Goal: Communication & Community: Answer question/provide support

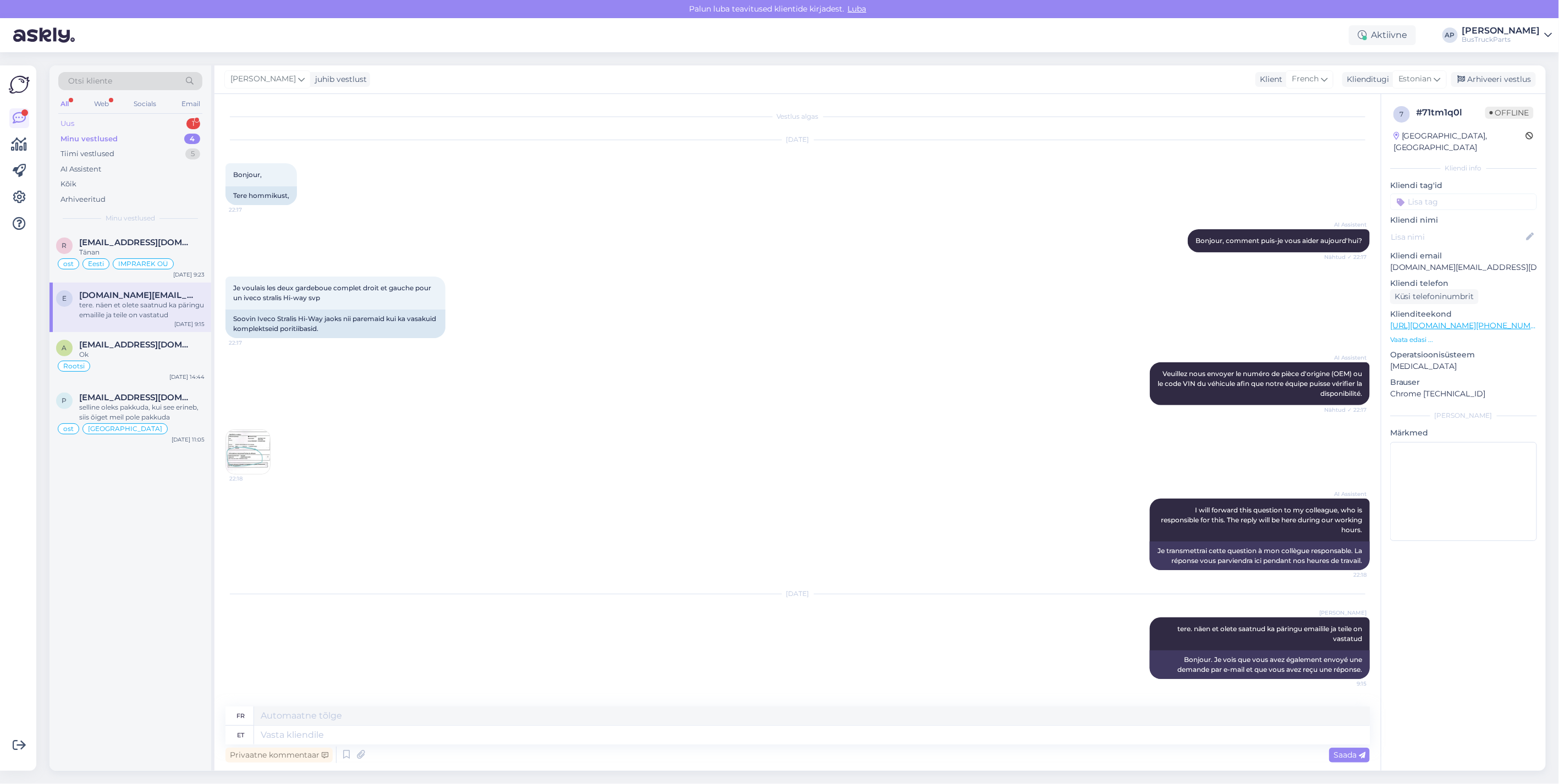
click at [69, 121] on div "Uus" at bounding box center [67, 123] width 14 height 11
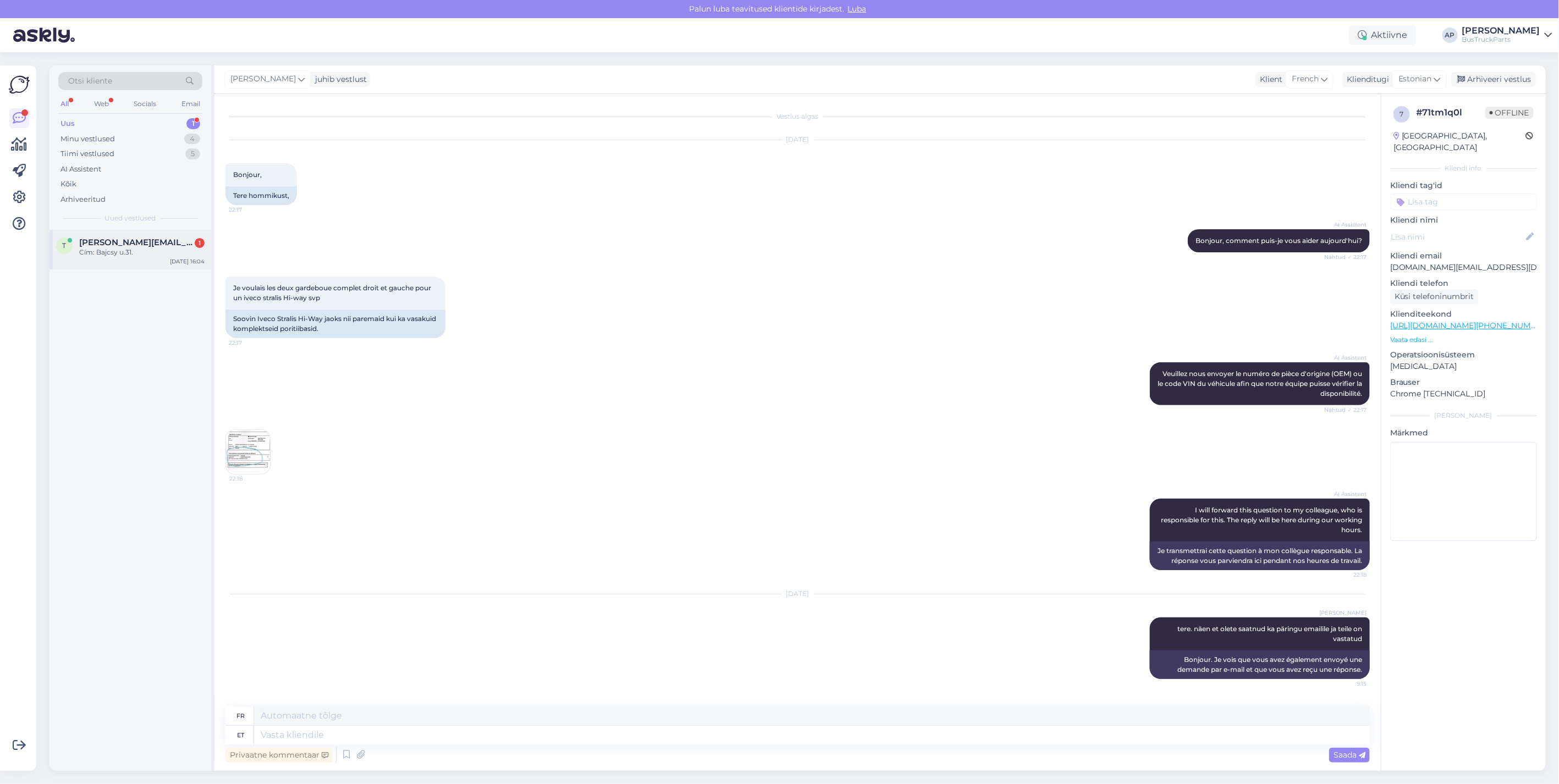
click at [134, 240] on span "[PERSON_NAME][EMAIL_ADDRESS][DOMAIN_NAME]" at bounding box center [136, 243] width 114 height 10
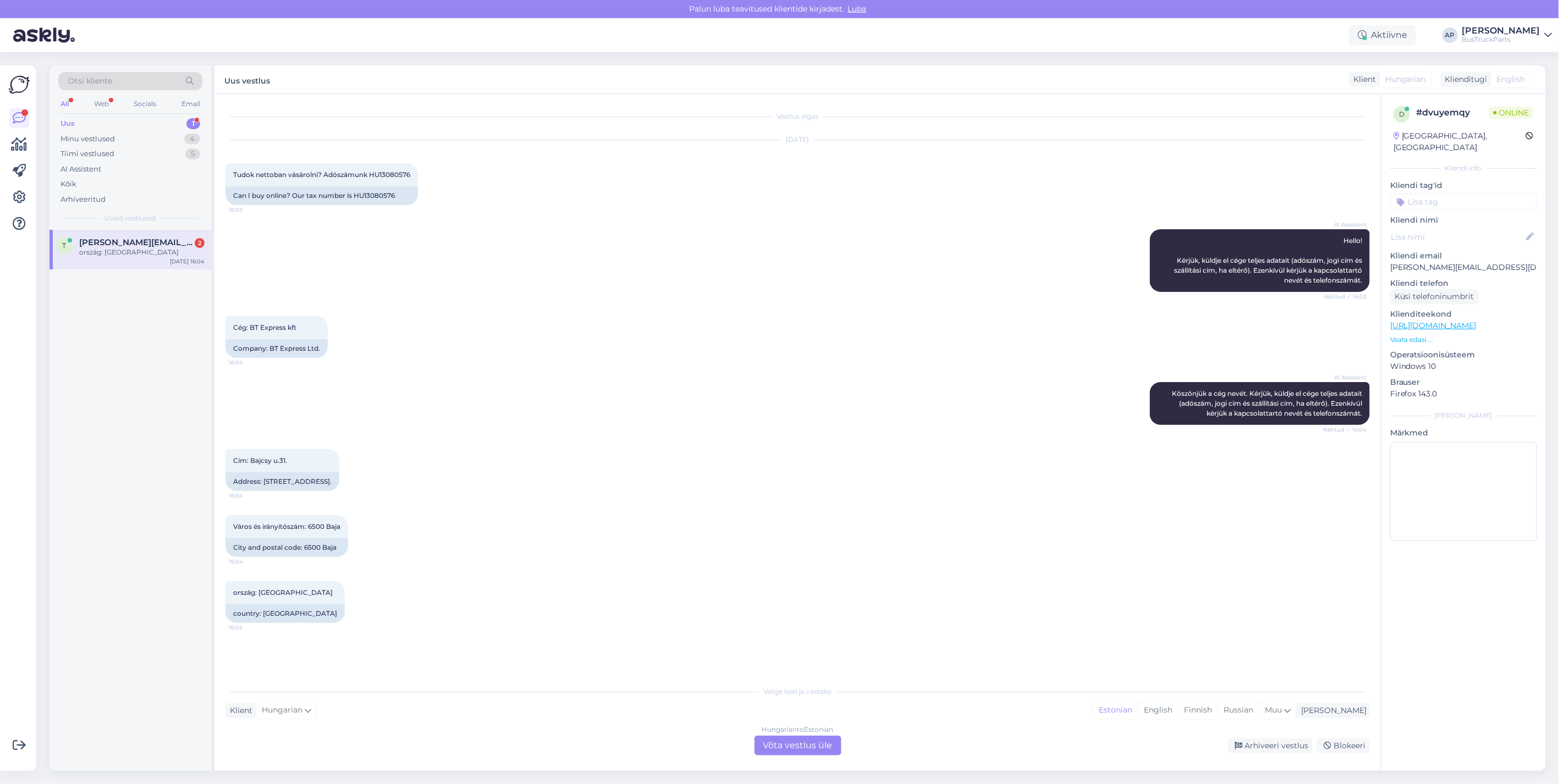
click at [799, 746] on div "Hungarian to Estonian Võta vestlus üle" at bounding box center [798, 745] width 87 height 20
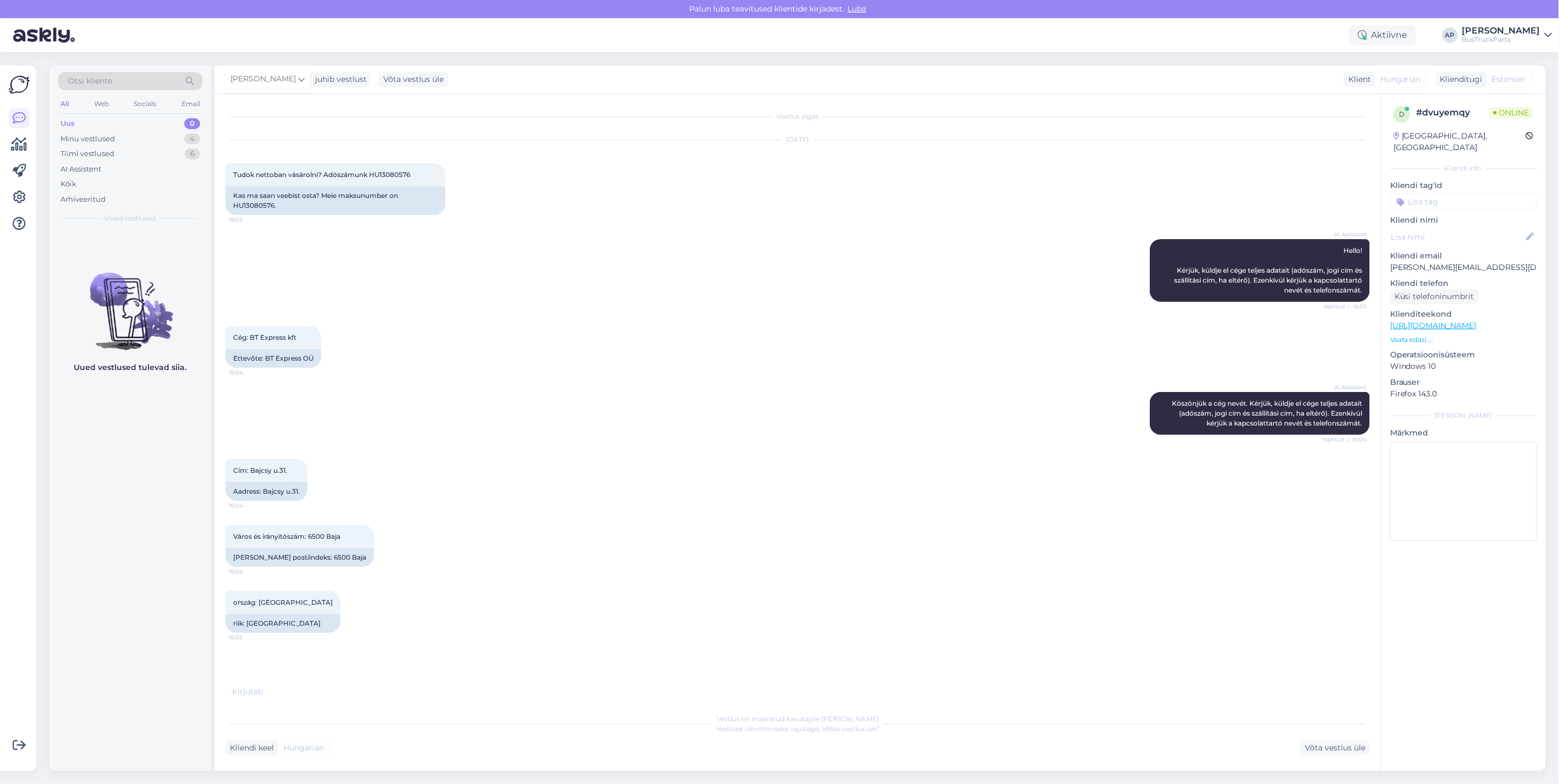
click at [1440, 321] on link "[URL][DOMAIN_NAME]" at bounding box center [1433, 325] width 87 height 10
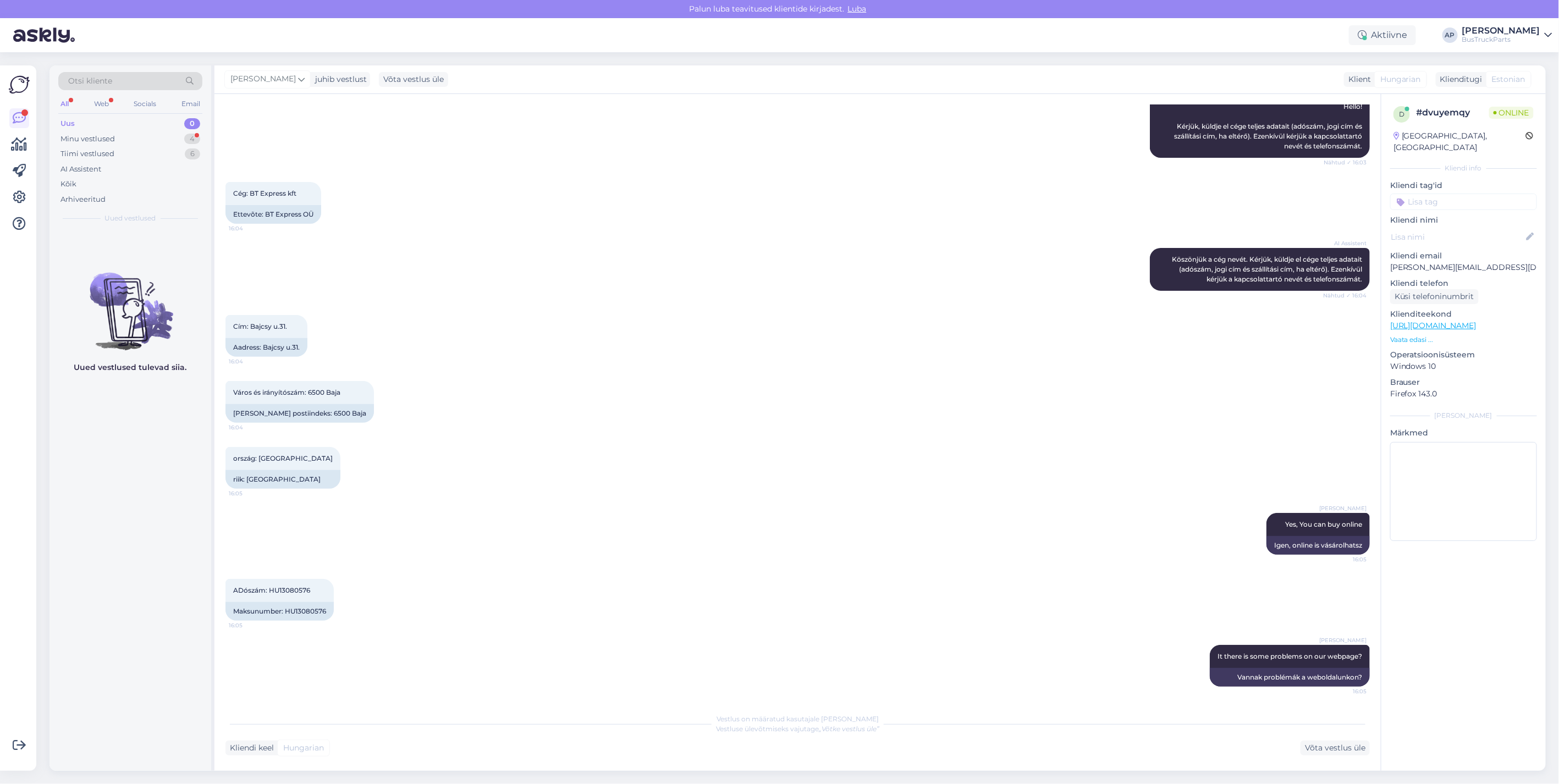
scroll to position [210, 0]
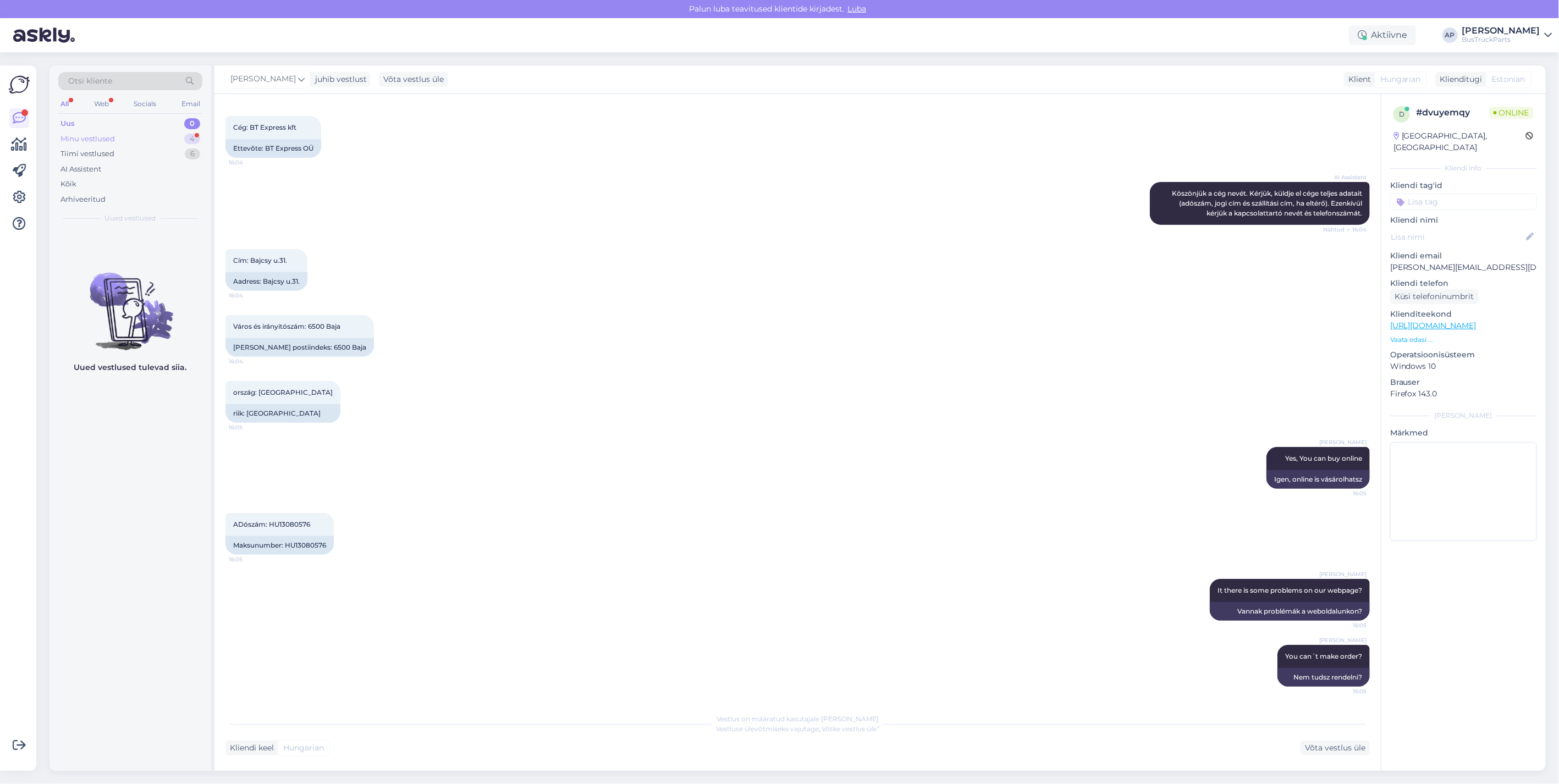
click at [98, 134] on div "Minu vestlused" at bounding box center [88, 139] width 54 height 11
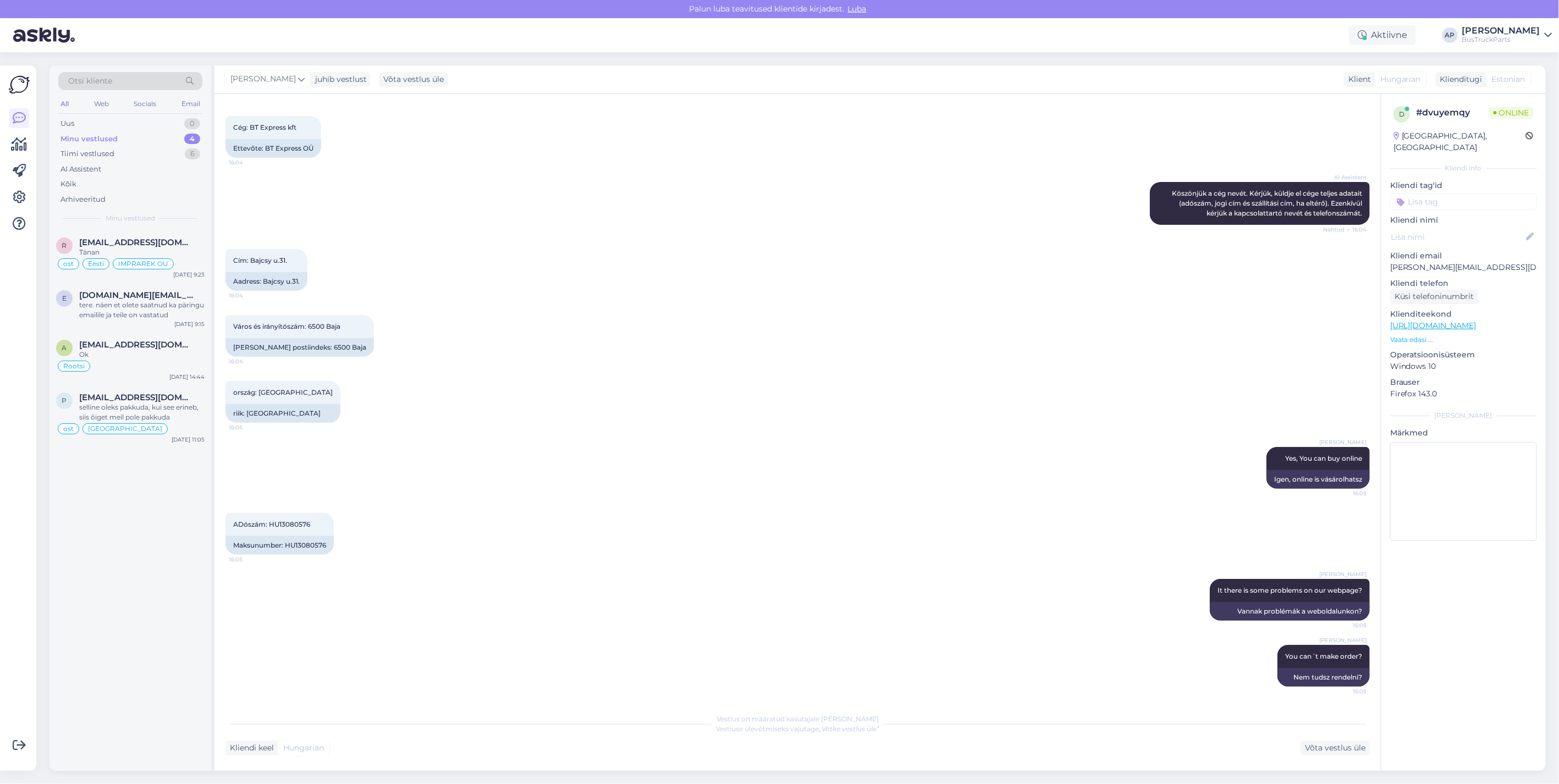
scroll to position [295, 0]
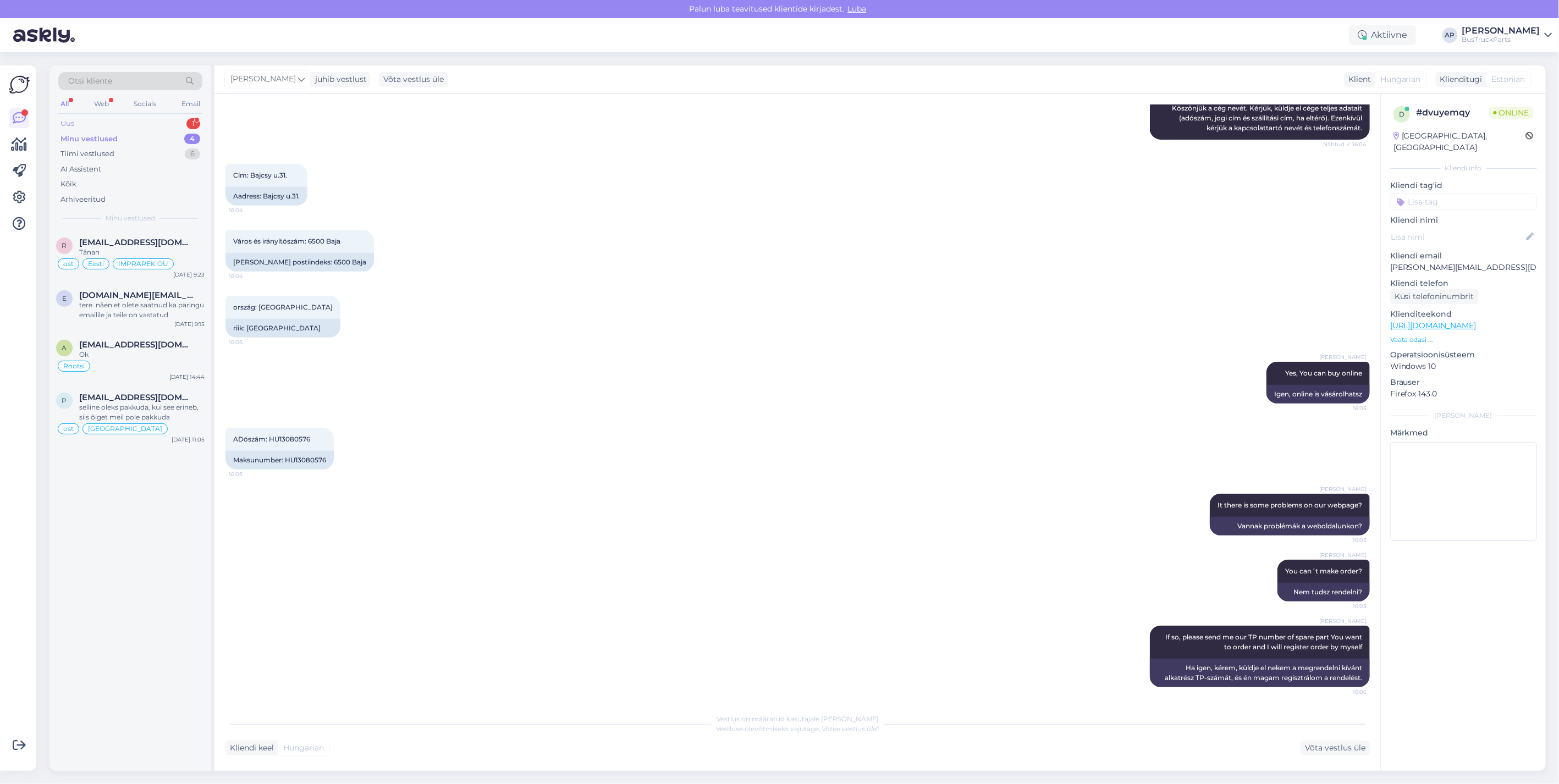
click at [73, 118] on div "Uus" at bounding box center [67, 123] width 14 height 11
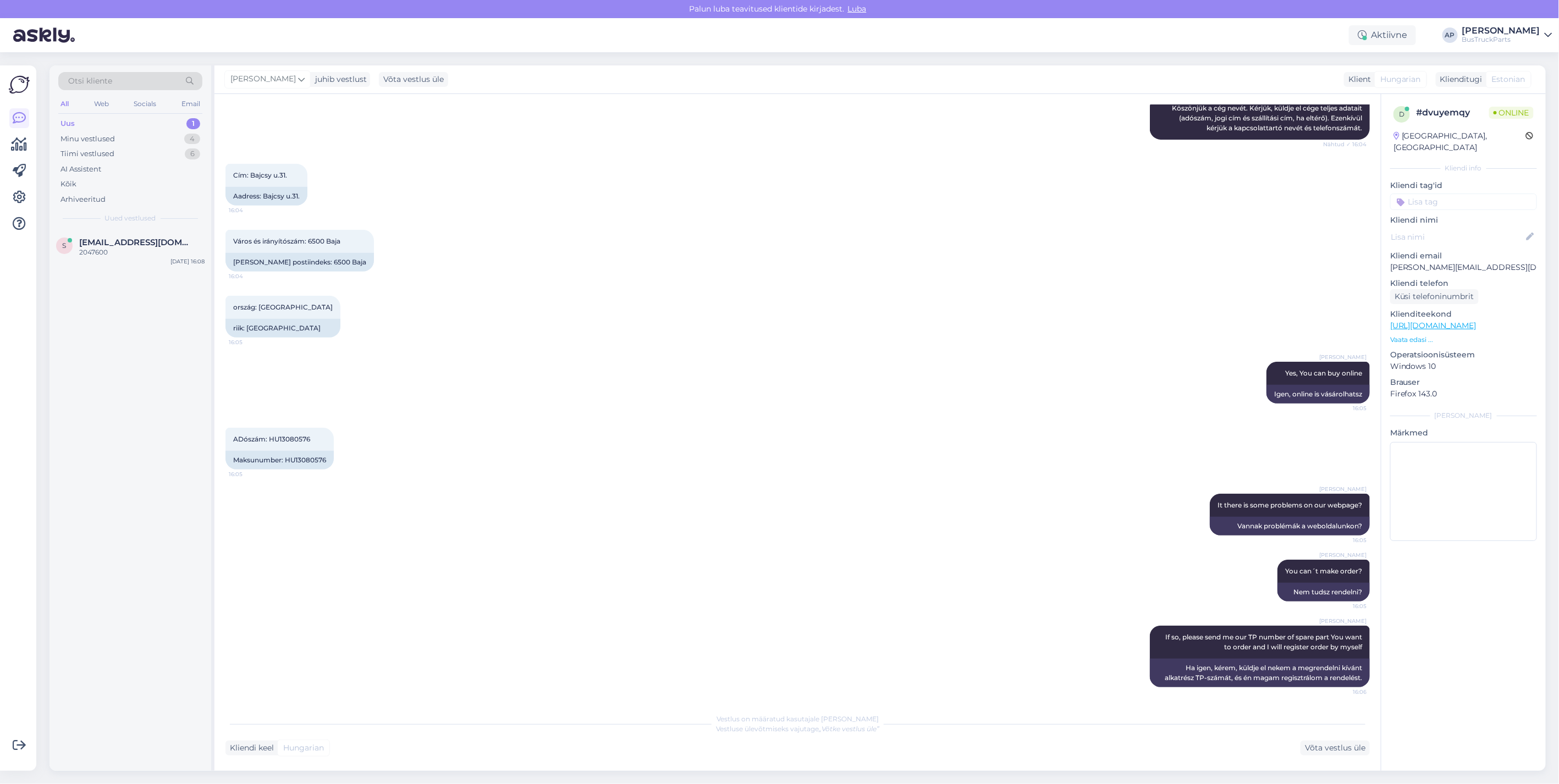
click at [164, 120] on div "Uus 1" at bounding box center [130, 123] width 144 height 15
click at [130, 235] on div "s [EMAIL_ADDRESS][DOMAIN_NAME] 2047600 [DATE] 16:08" at bounding box center [130, 249] width 162 height 39
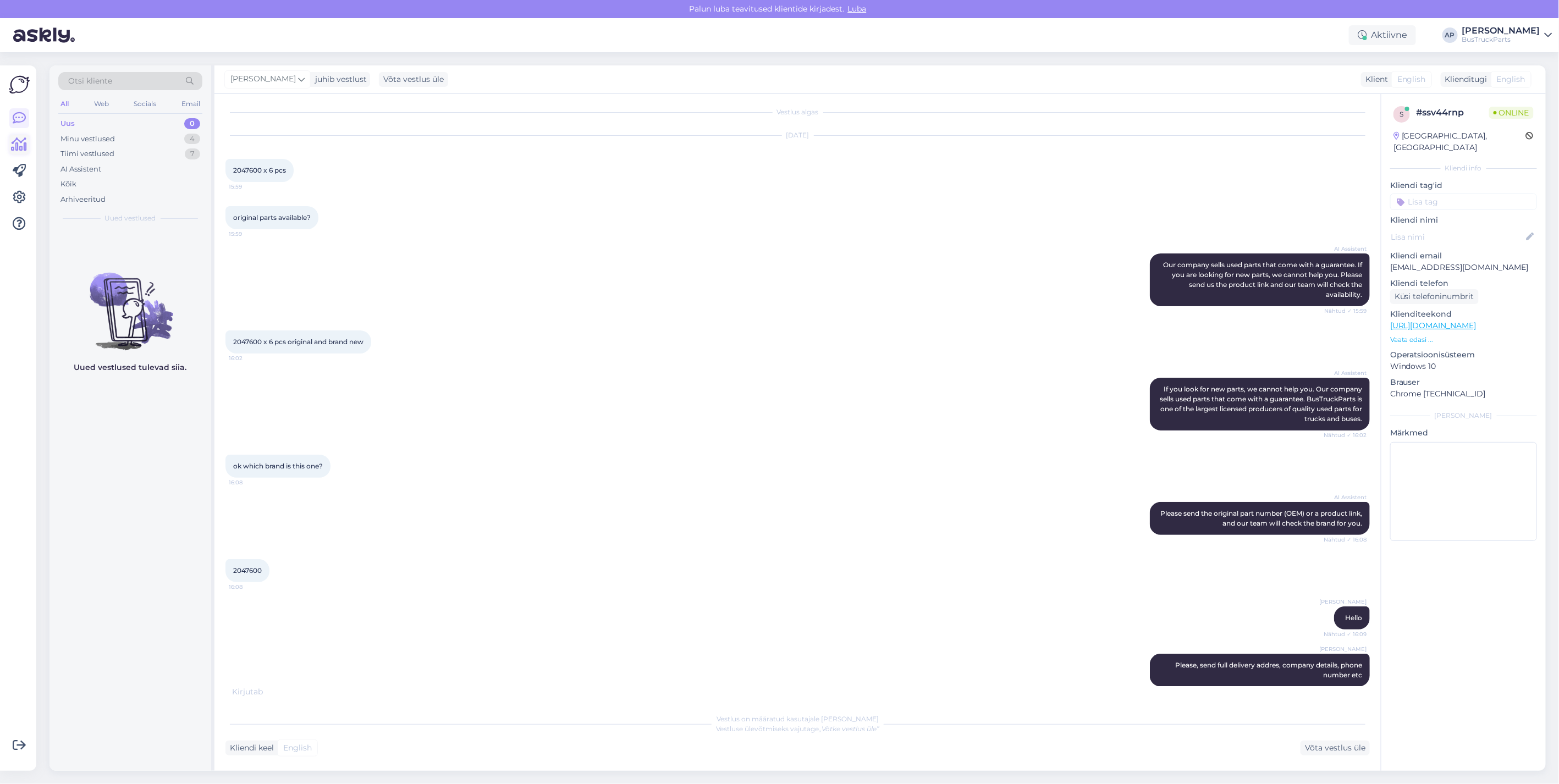
scroll to position [51, 0]
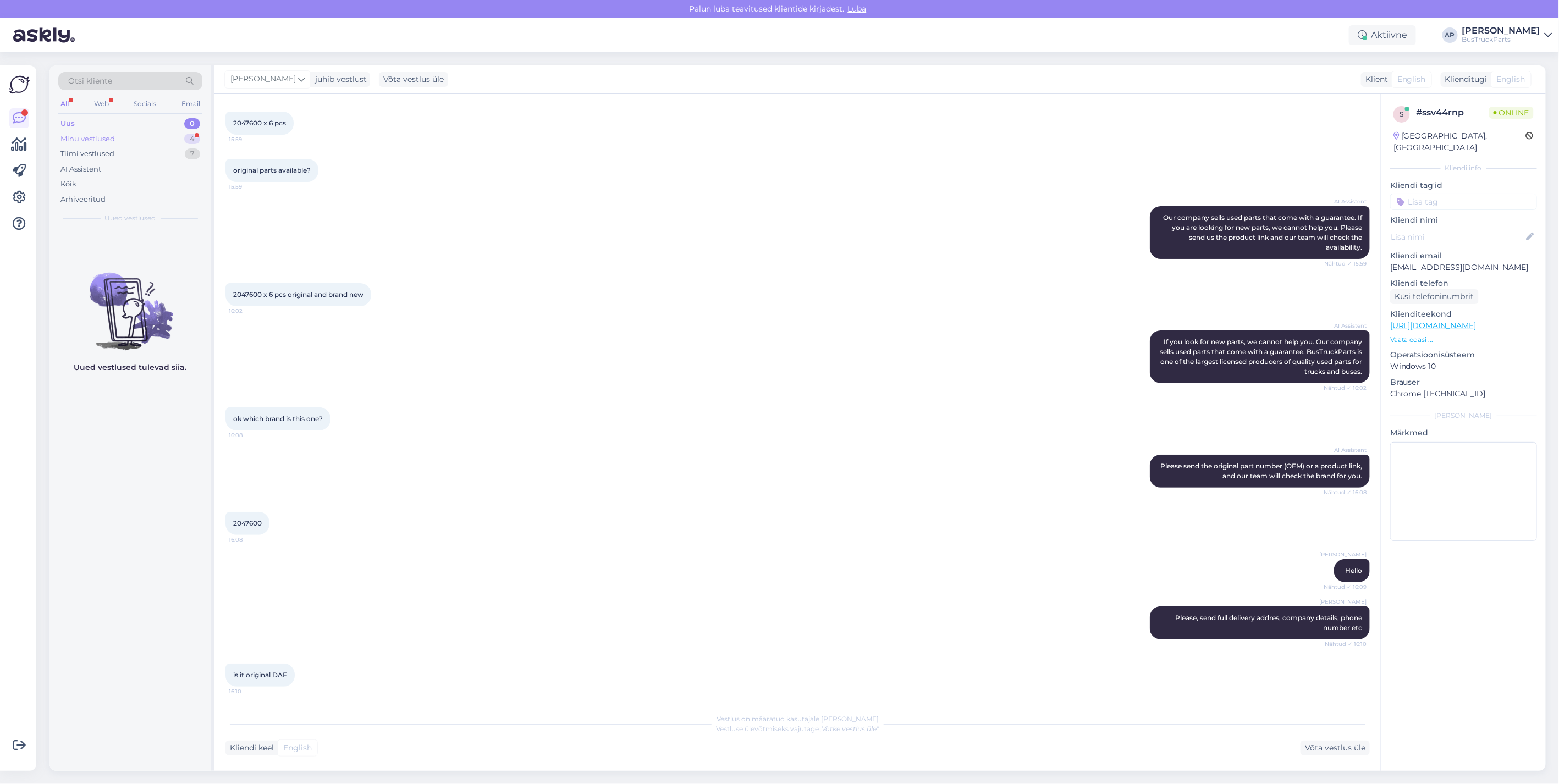
click at [114, 134] on div "Minu vestlused 4" at bounding box center [130, 139] width 144 height 15
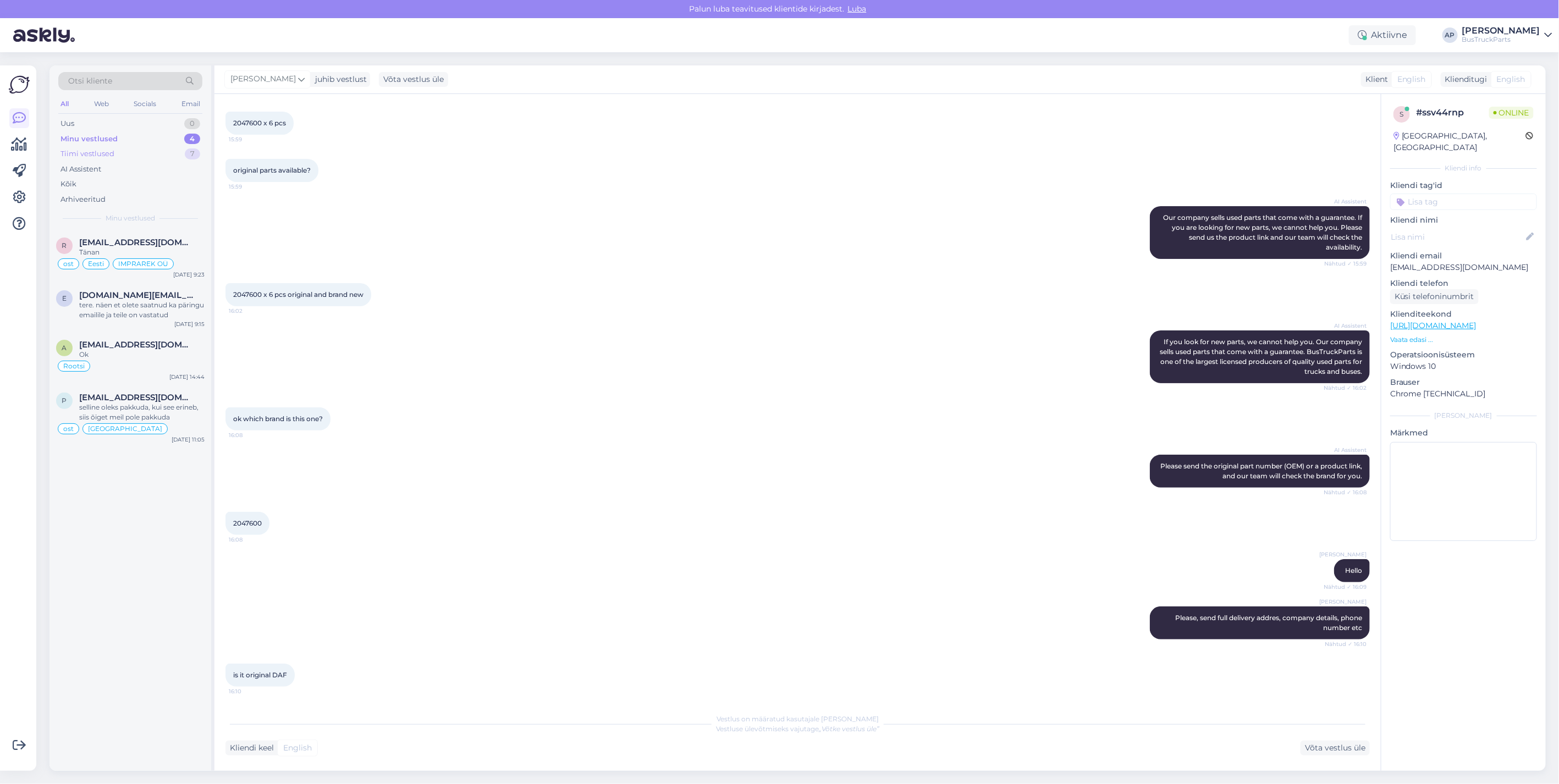
click at [108, 154] on div "Tiimi vestlused" at bounding box center [87, 154] width 54 height 11
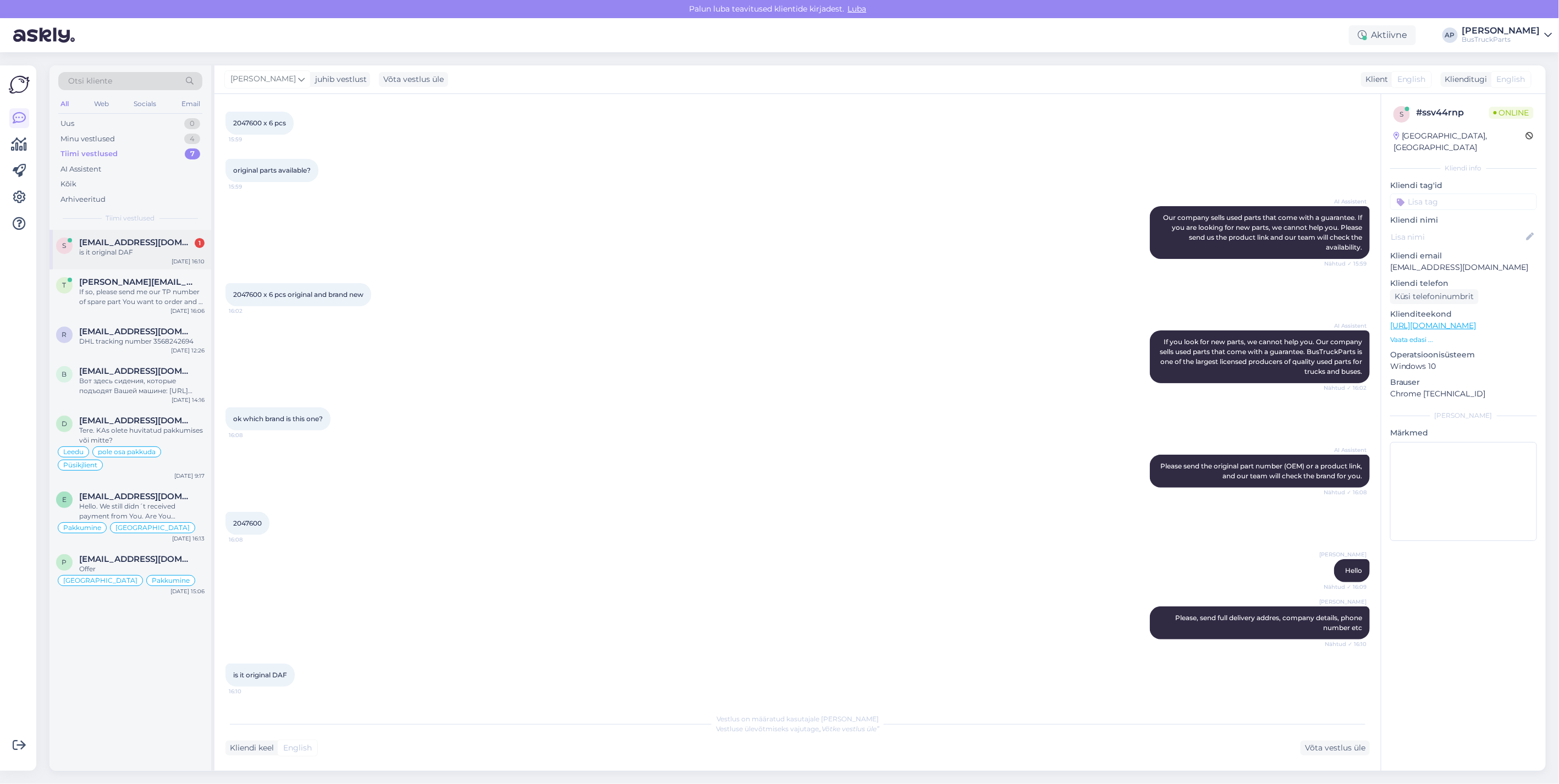
click at [119, 241] on span "[EMAIL_ADDRESS][DOMAIN_NAME]" at bounding box center [136, 243] width 114 height 10
click at [130, 287] on div "If so, please send me our TP number of spare part You want to order and I will …" at bounding box center [142, 296] width 125 height 20
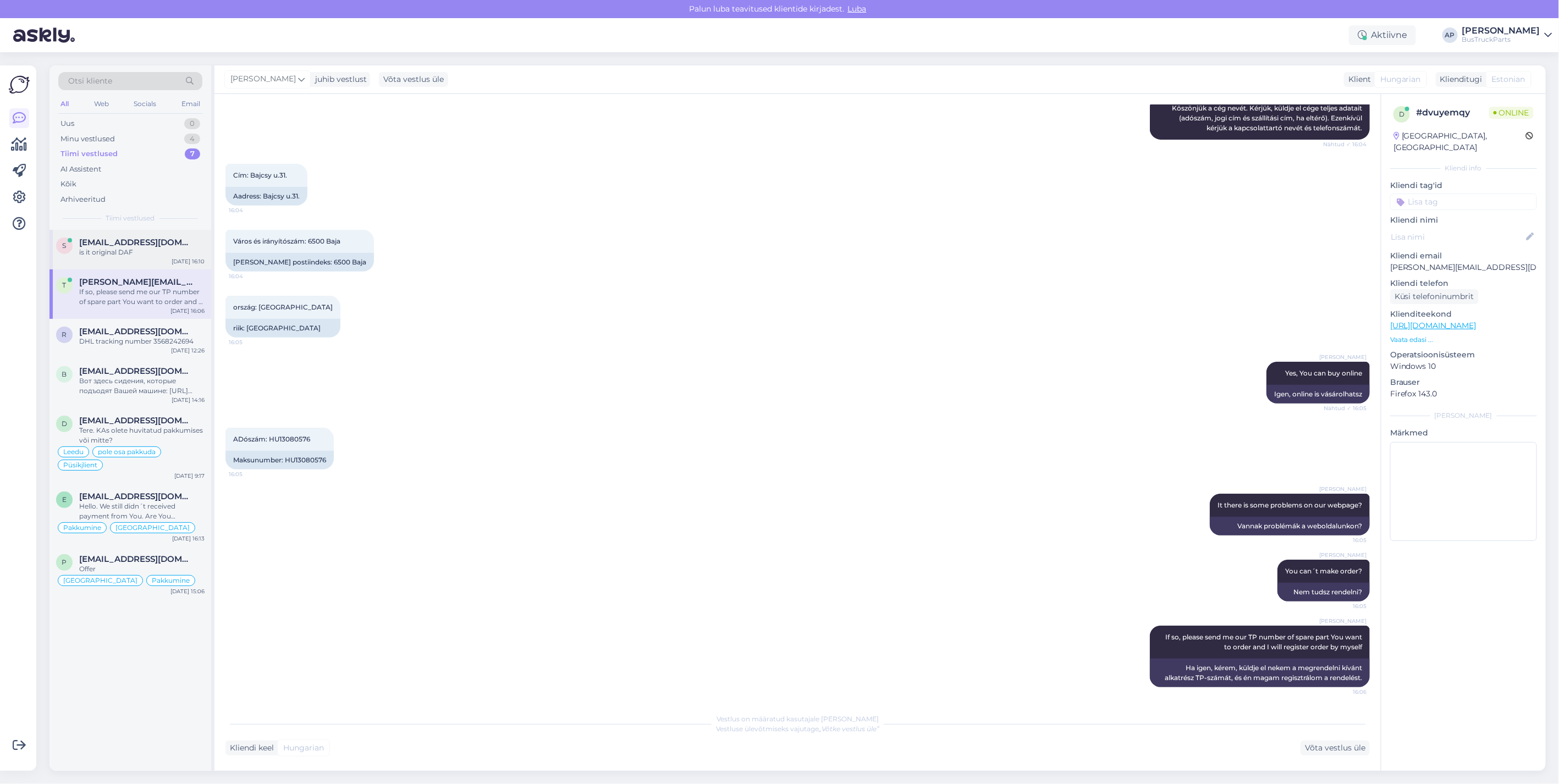
click at [119, 246] on span "[EMAIL_ADDRESS][DOMAIN_NAME]" at bounding box center [136, 243] width 114 height 10
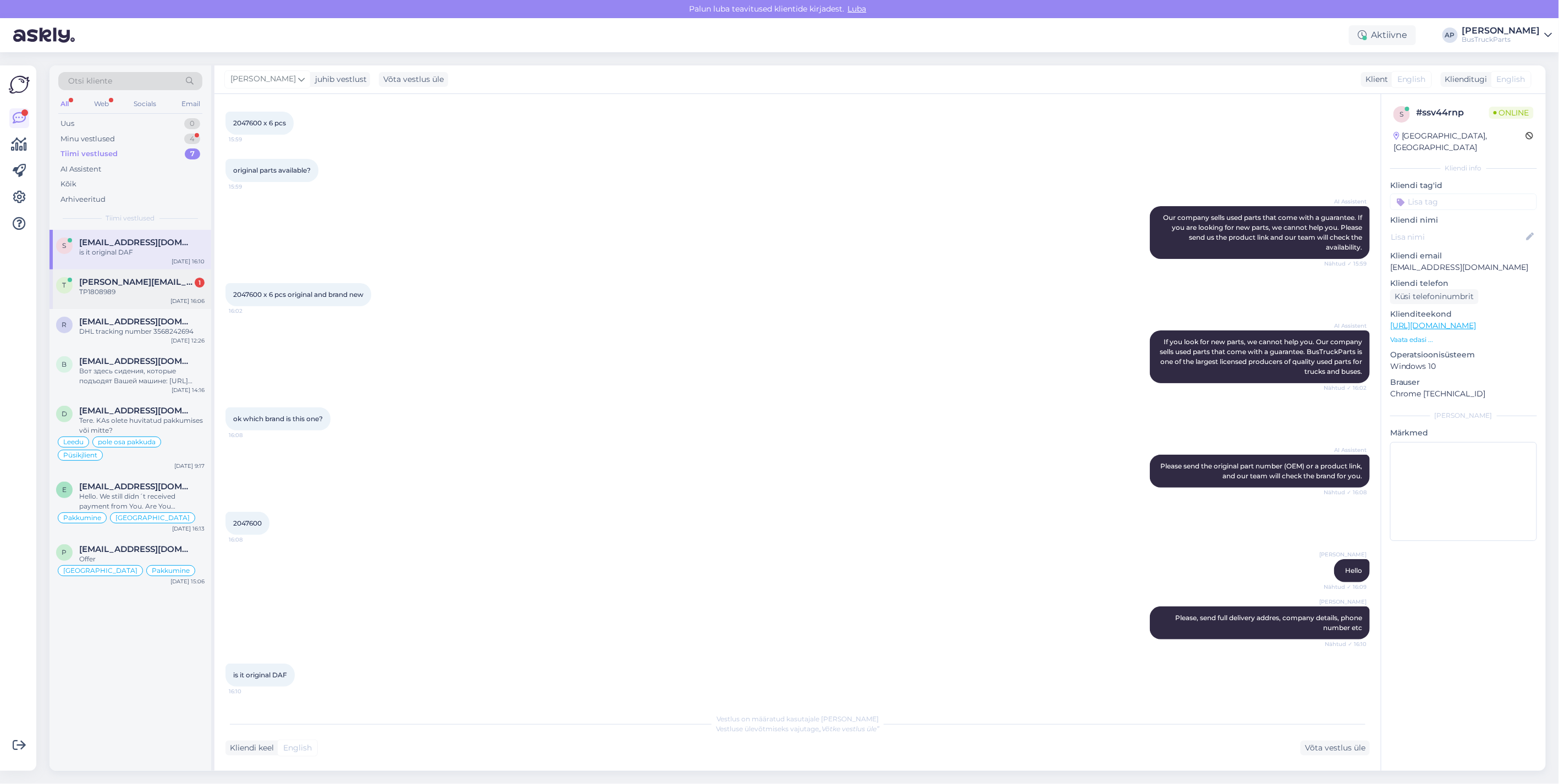
click at [136, 283] on span "[PERSON_NAME][EMAIL_ADDRESS][DOMAIN_NAME]" at bounding box center [136, 282] width 114 height 10
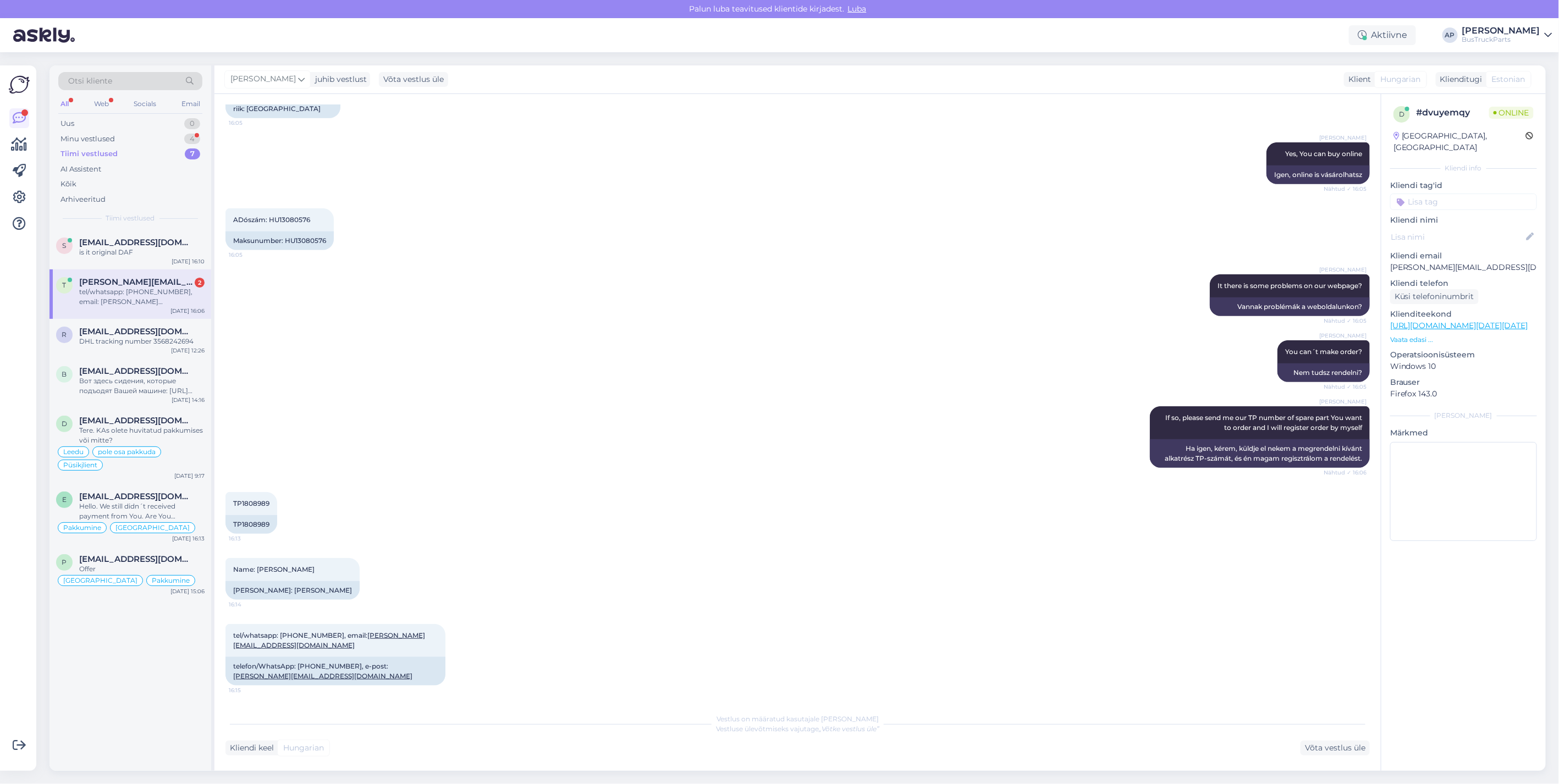
scroll to position [503, 0]
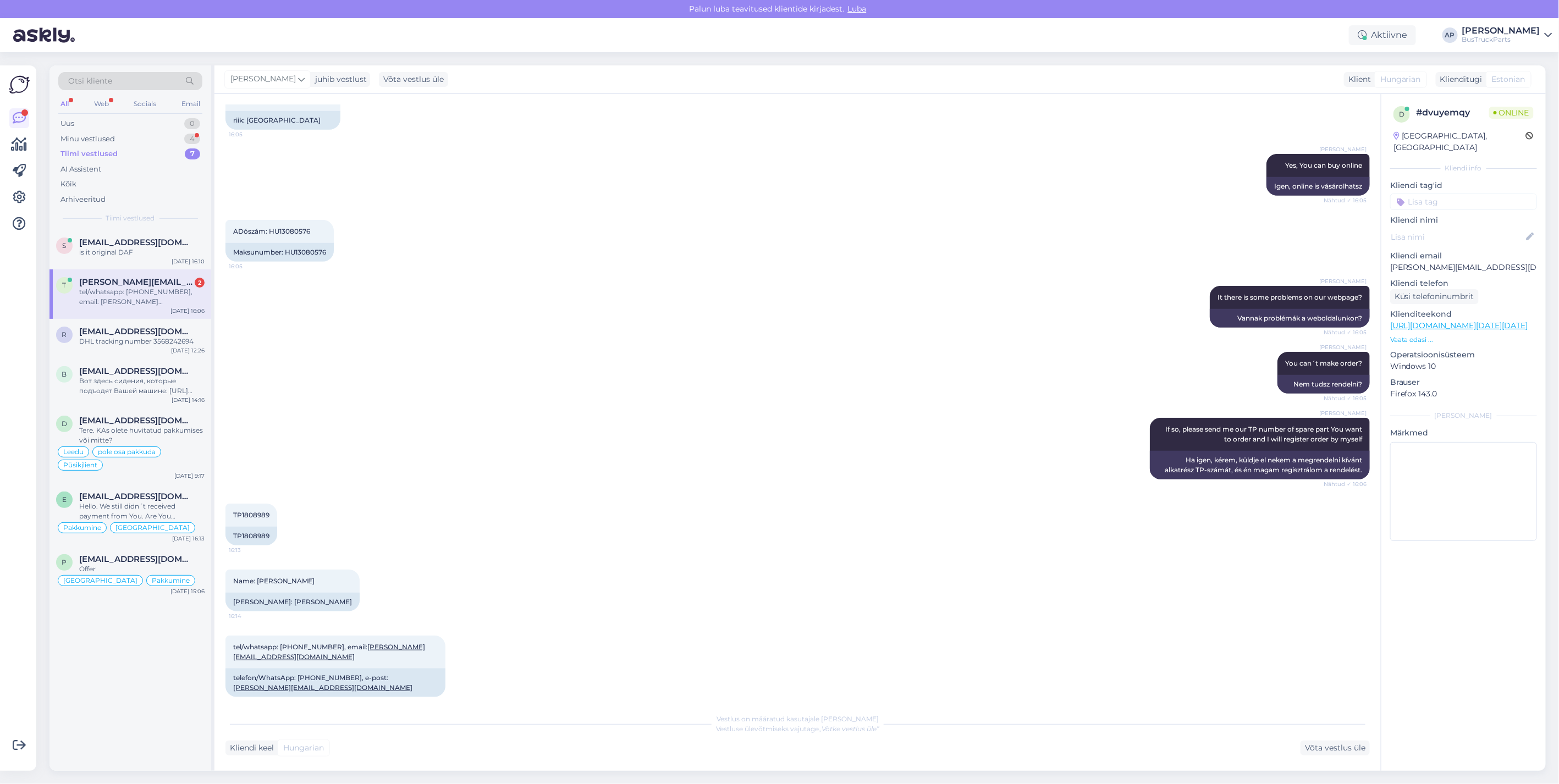
click at [156, 279] on span "[PERSON_NAME][EMAIL_ADDRESS][DOMAIN_NAME]" at bounding box center [136, 282] width 114 height 10
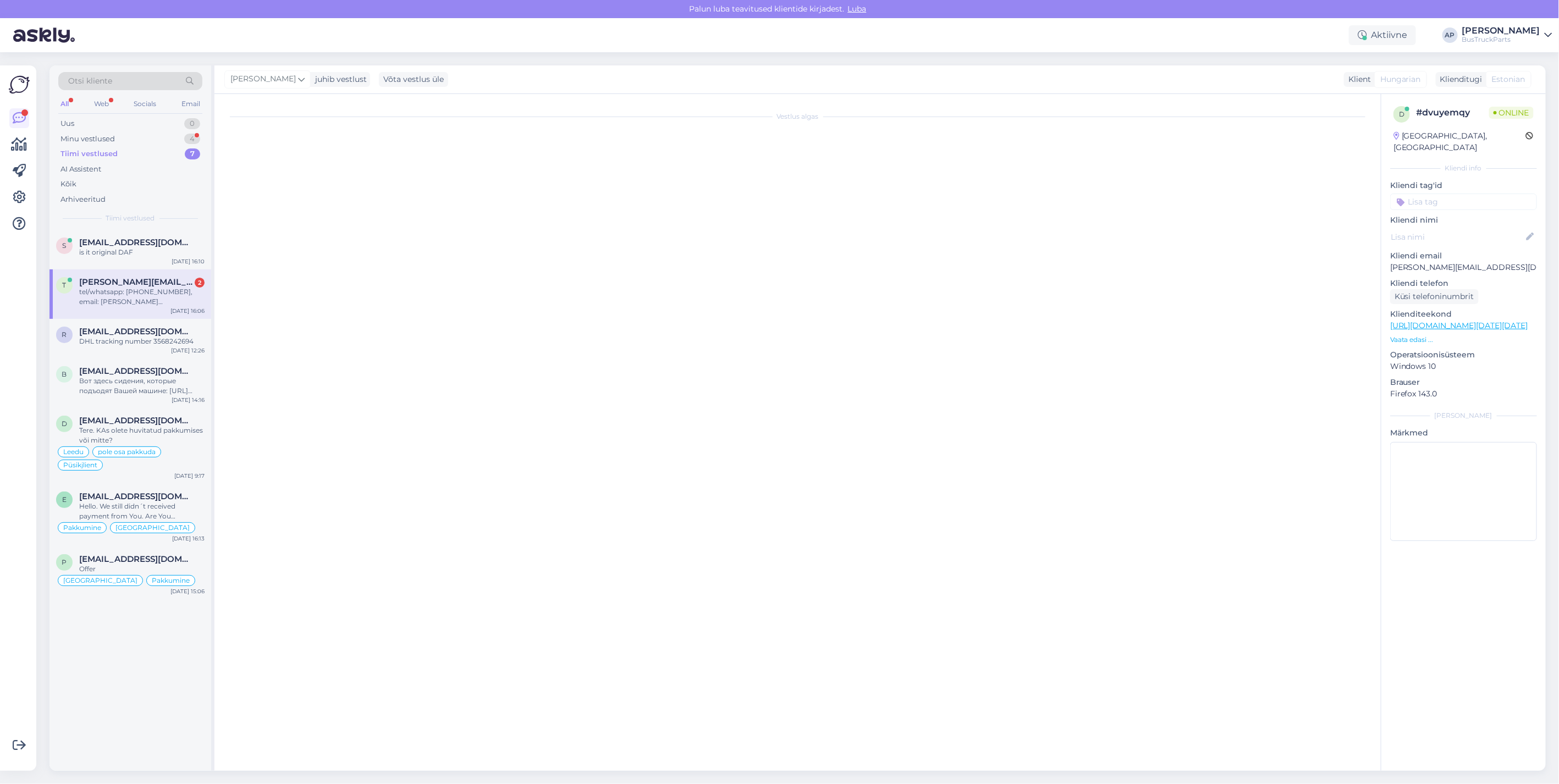
scroll to position [0, 0]
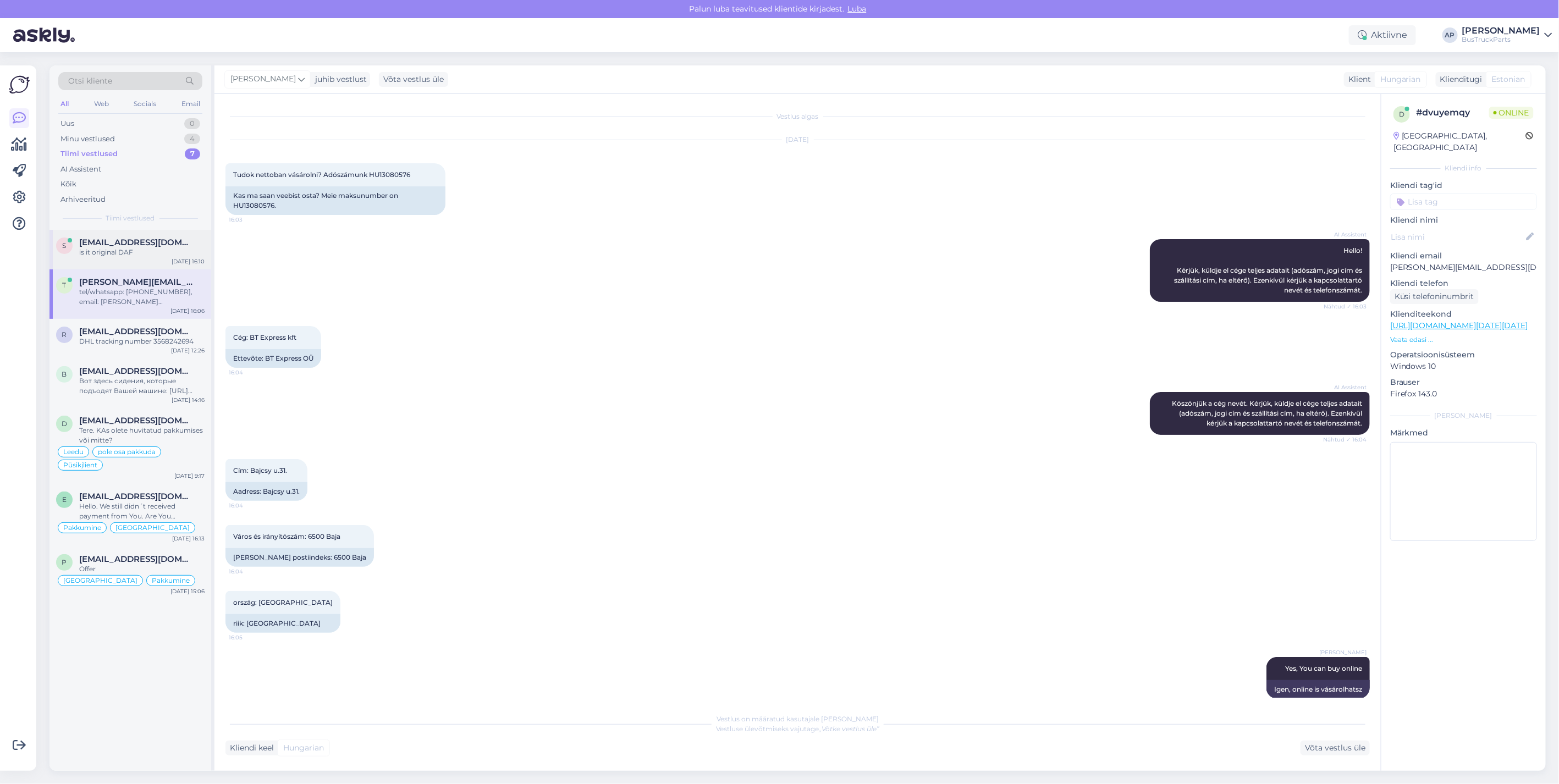
click at [143, 244] on span "[EMAIL_ADDRESS][DOMAIN_NAME]" at bounding box center [136, 243] width 114 height 10
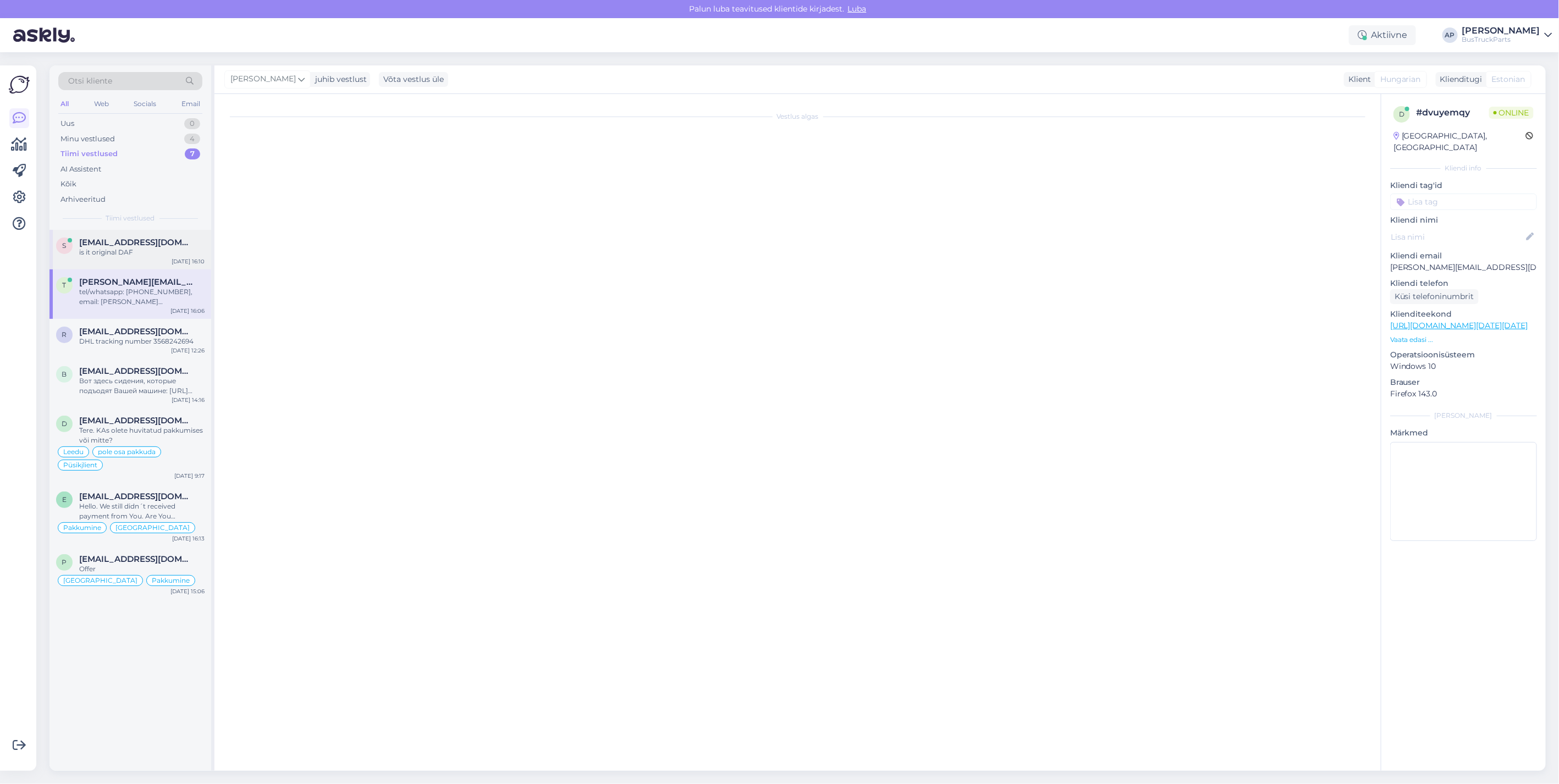
scroll to position [51, 0]
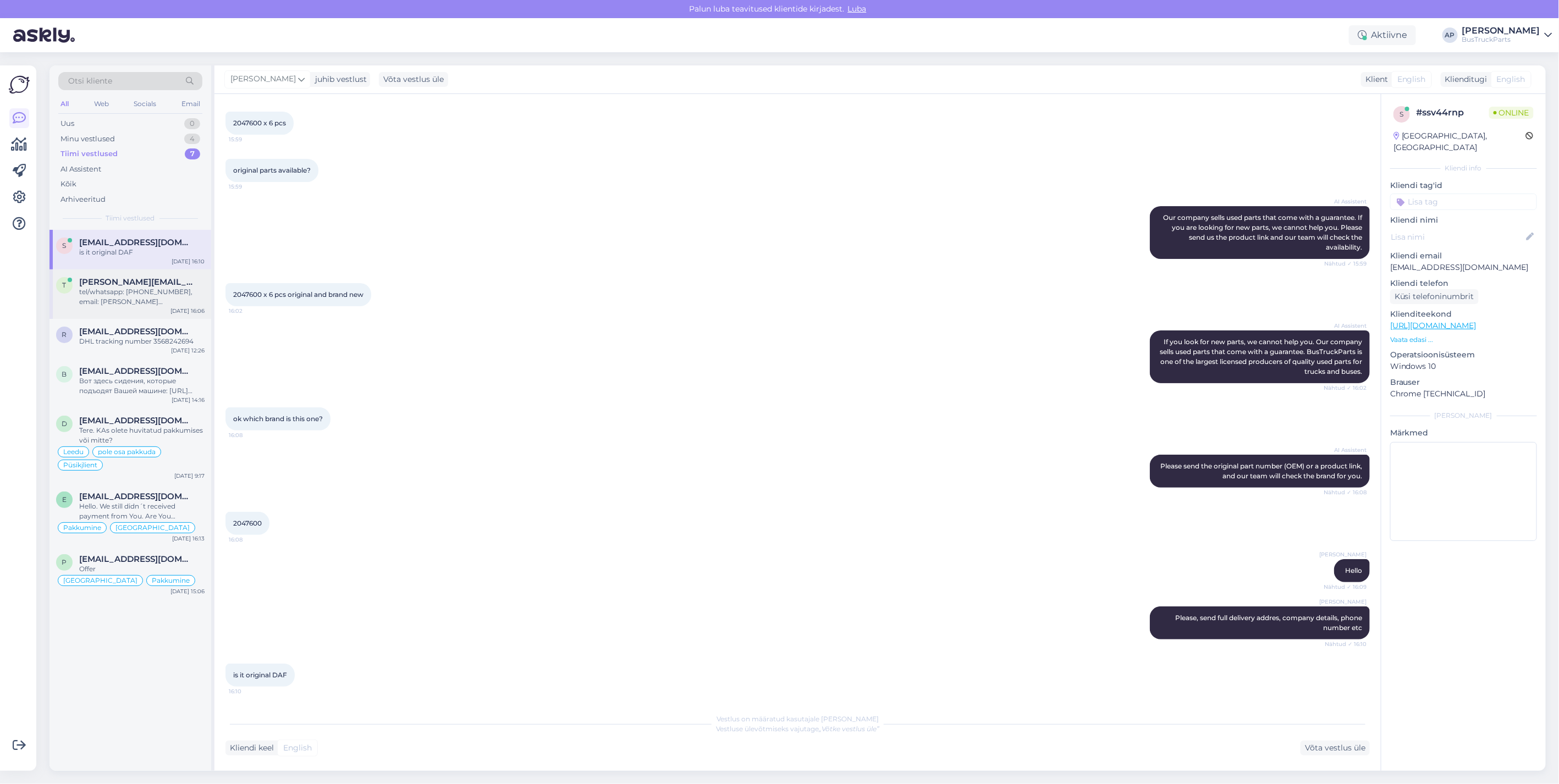
click at [136, 282] on span "[PERSON_NAME][EMAIL_ADDRESS][DOMAIN_NAME]" at bounding box center [136, 282] width 114 height 10
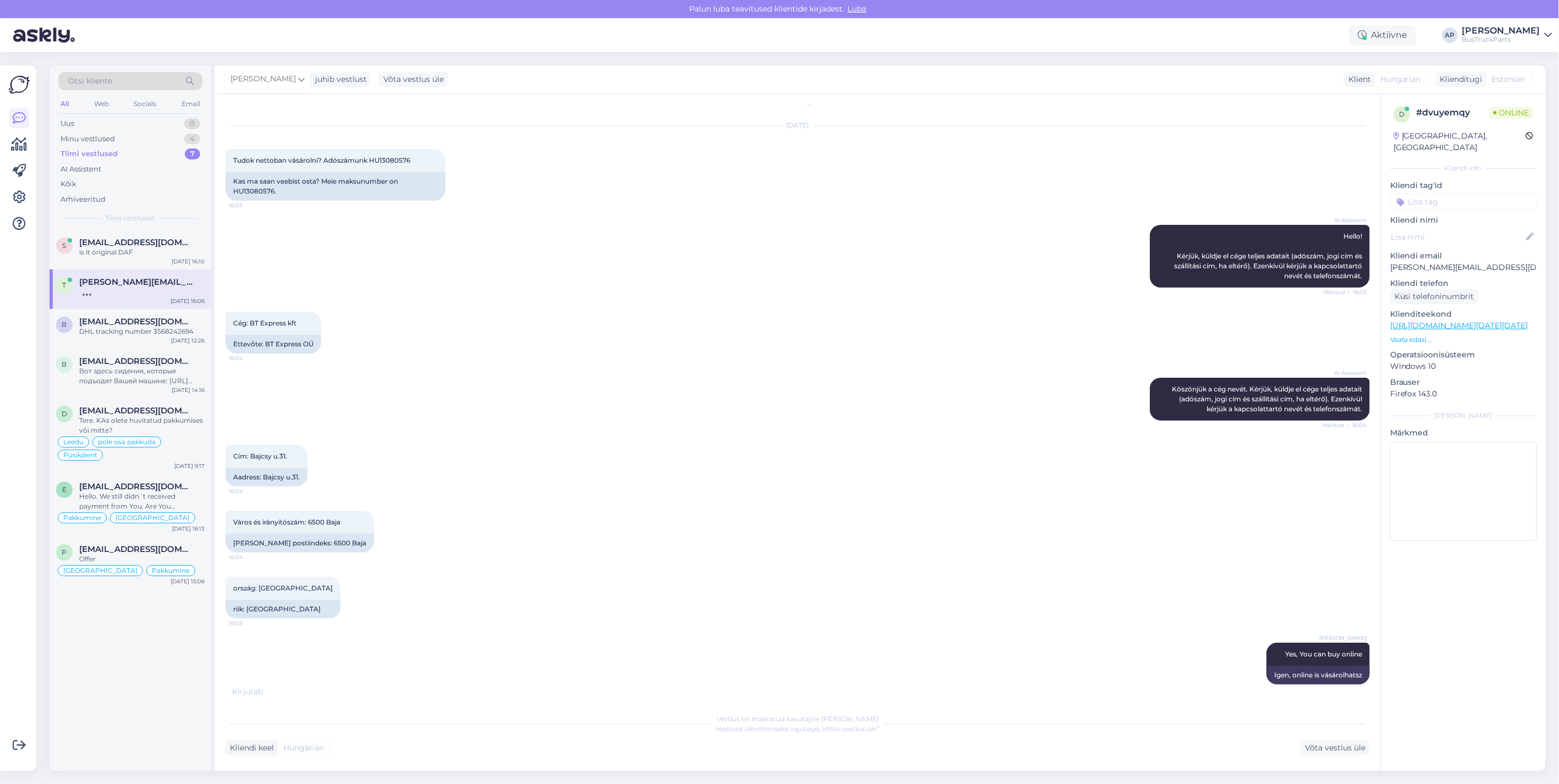
scroll to position [0, 0]
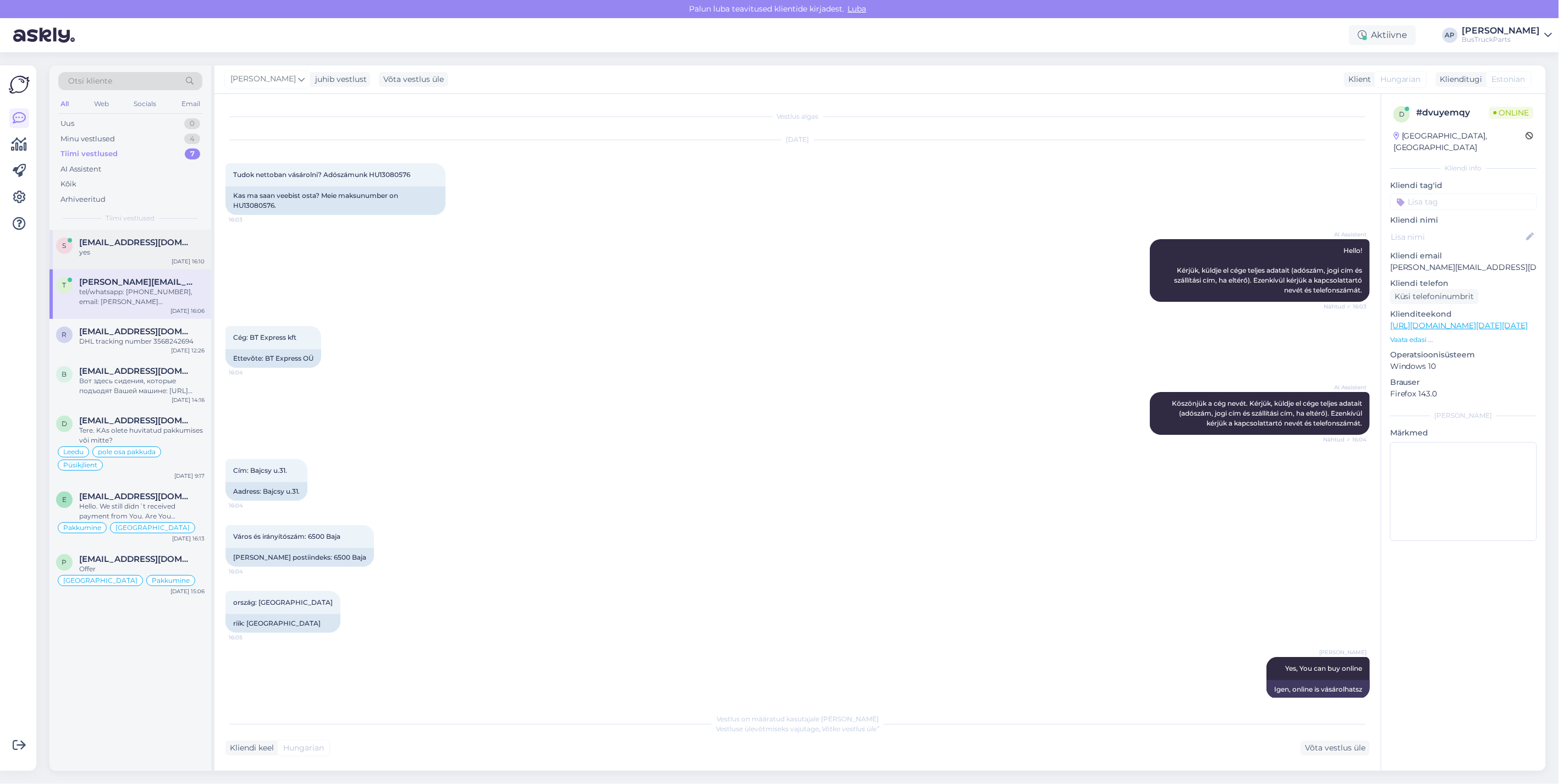
click at [143, 247] on div "yes" at bounding box center [142, 252] width 125 height 10
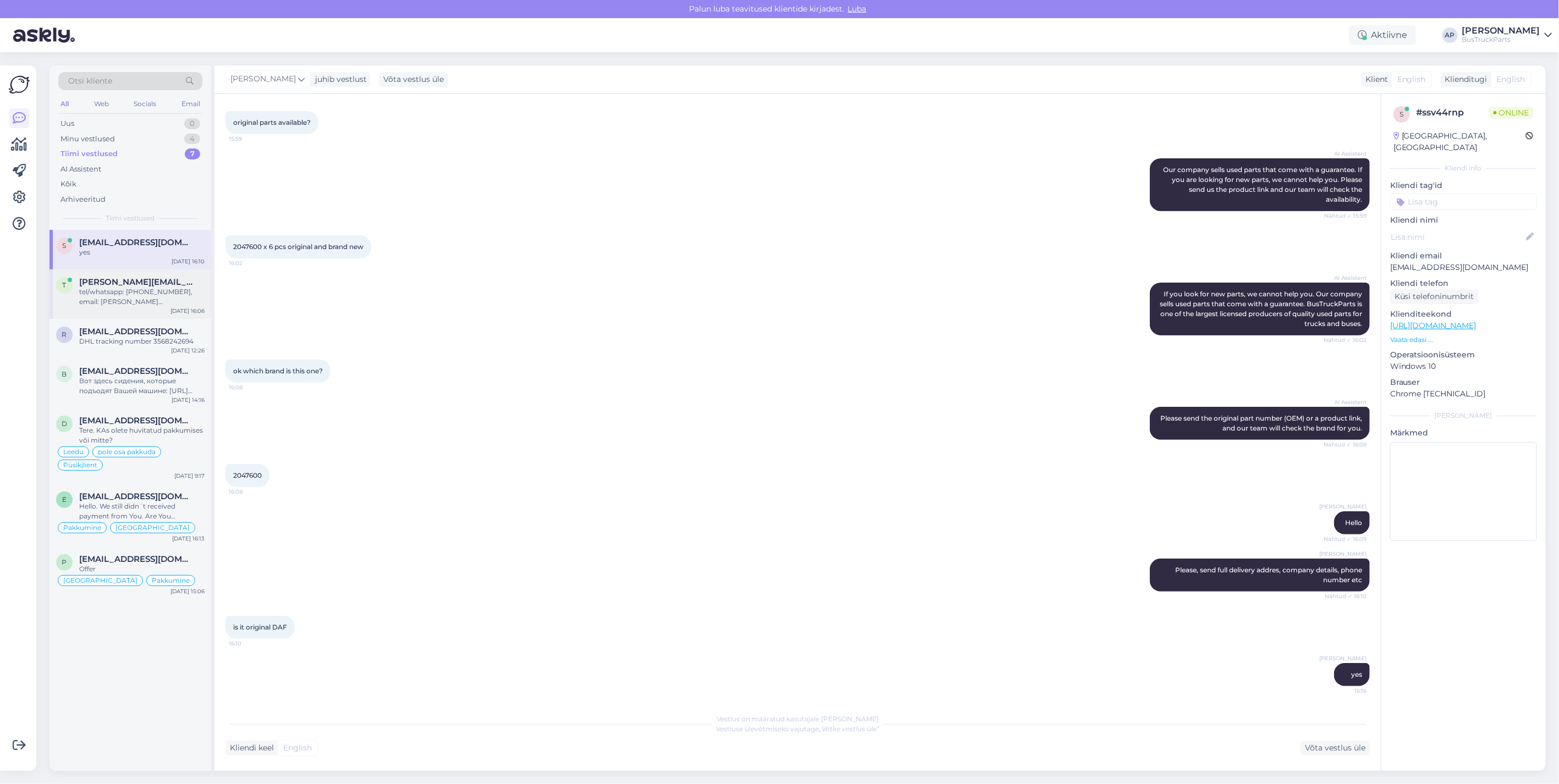
click at [117, 282] on span "[PERSON_NAME][EMAIL_ADDRESS][DOMAIN_NAME]" at bounding box center [136, 282] width 114 height 10
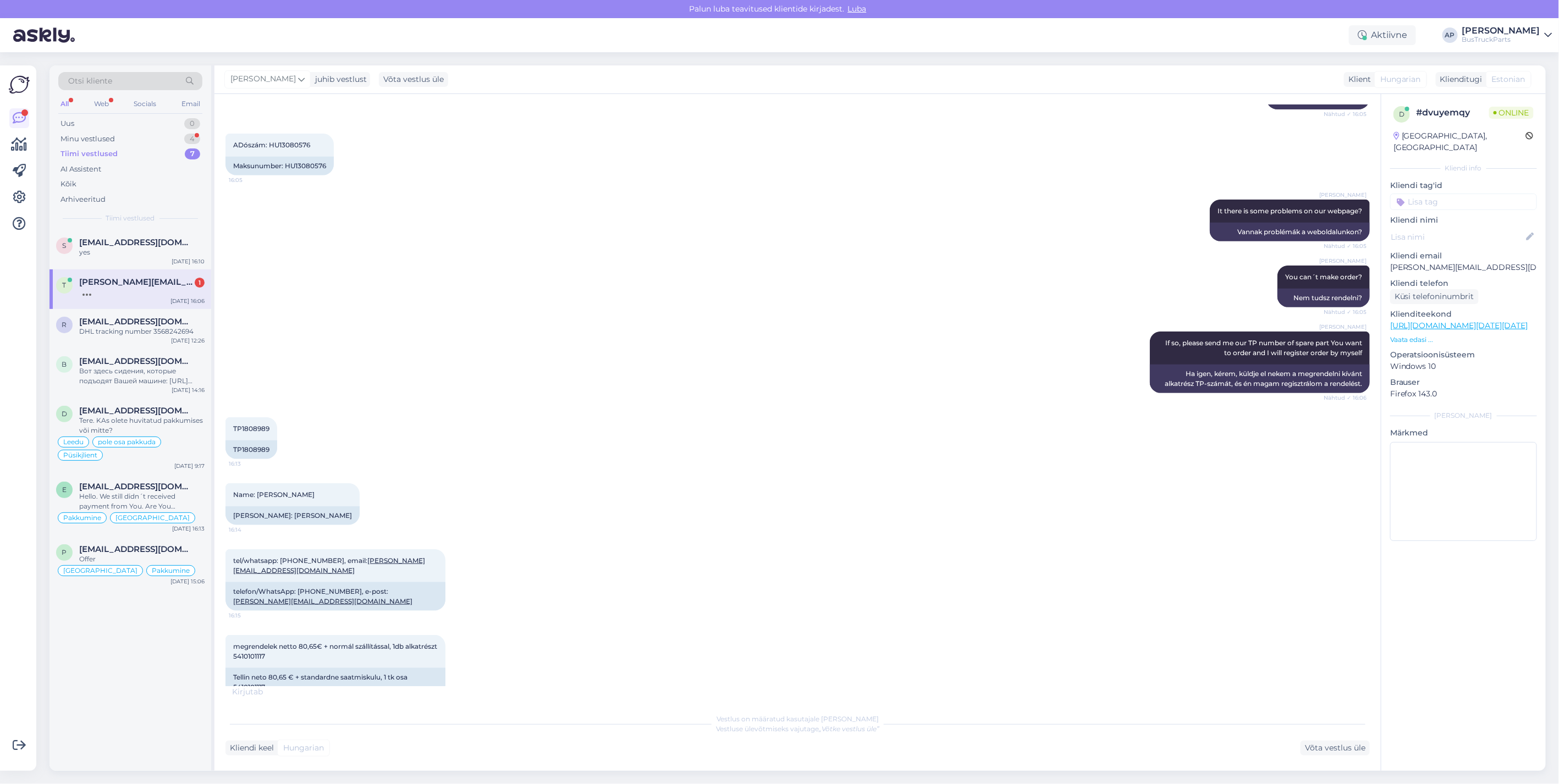
scroll to position [655, 0]
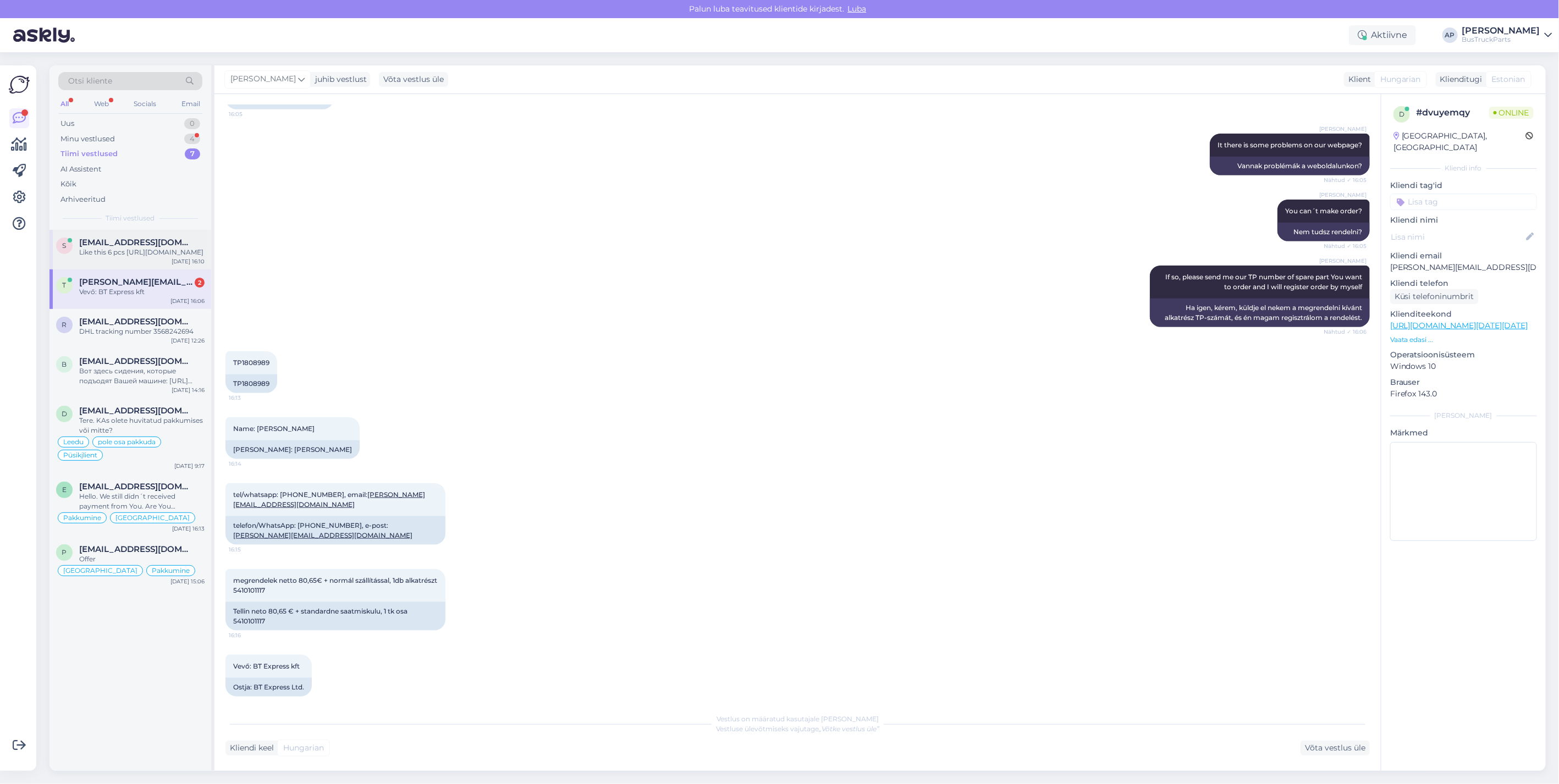
click at [117, 238] on span "[EMAIL_ADDRESS][DOMAIN_NAME]" at bounding box center [136, 243] width 114 height 10
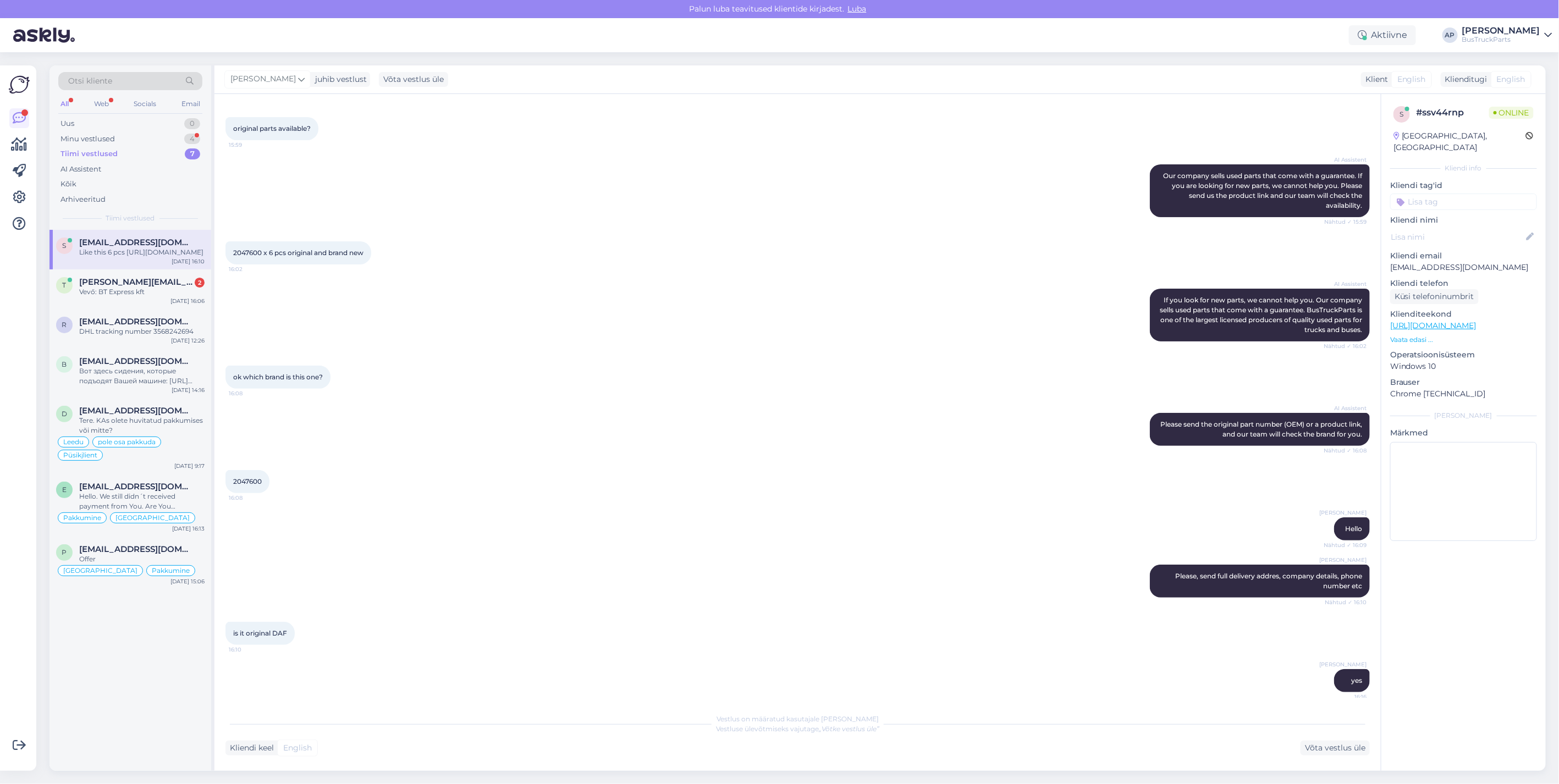
scroll to position [156, 0]
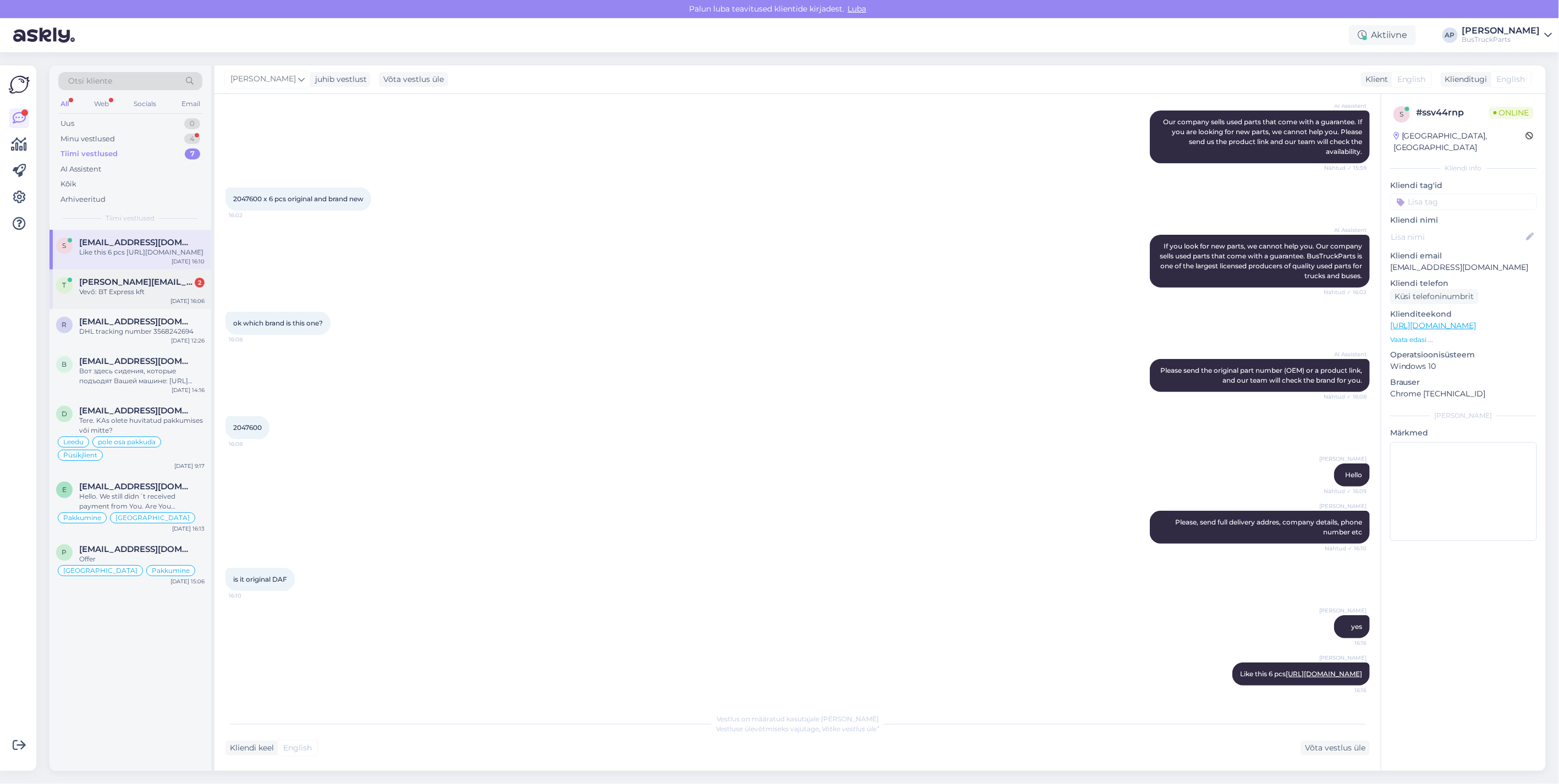
click at [130, 287] on span "[PERSON_NAME][EMAIL_ADDRESS][DOMAIN_NAME]" at bounding box center [136, 282] width 114 height 10
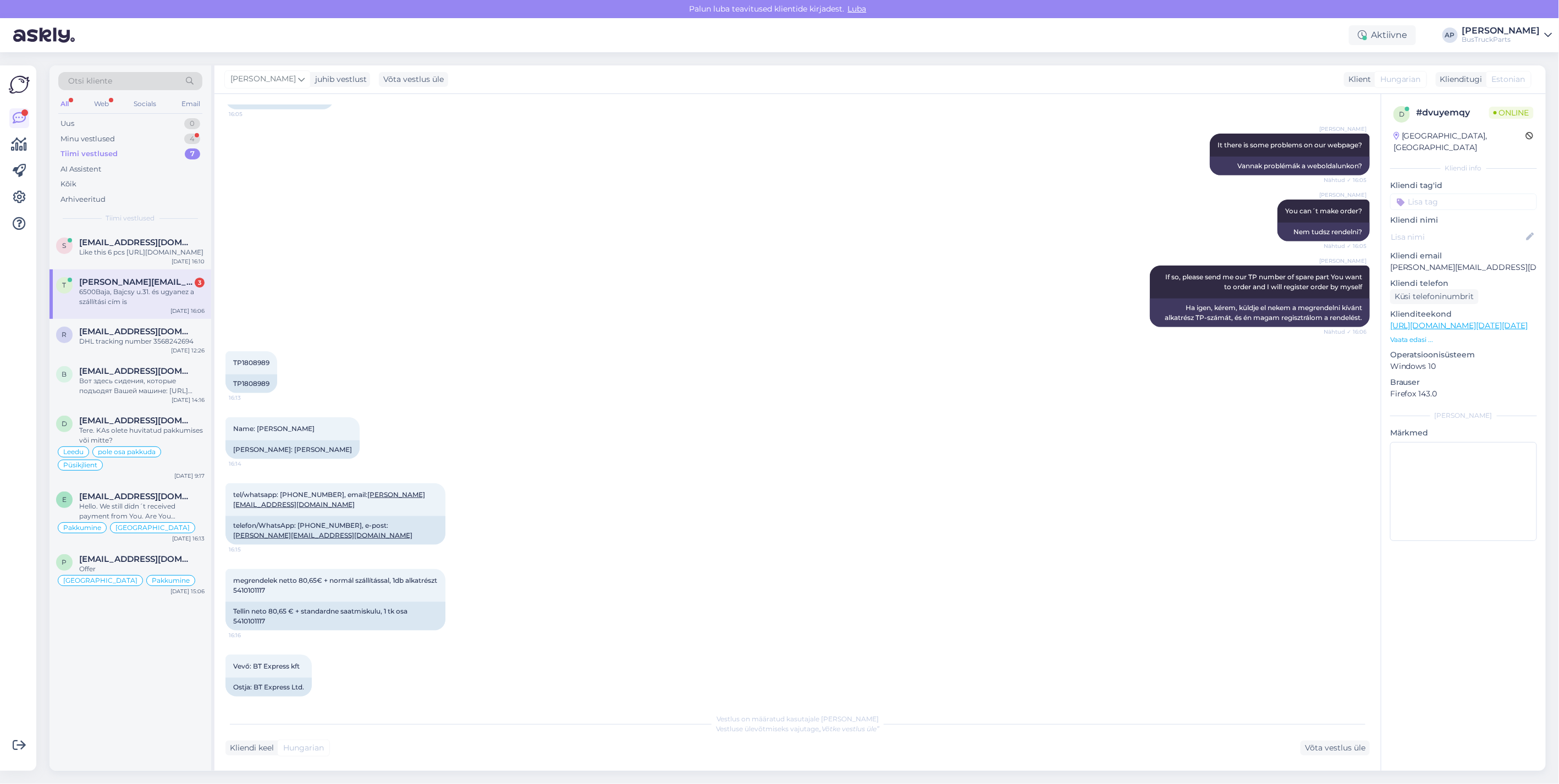
scroll to position [721, 0]
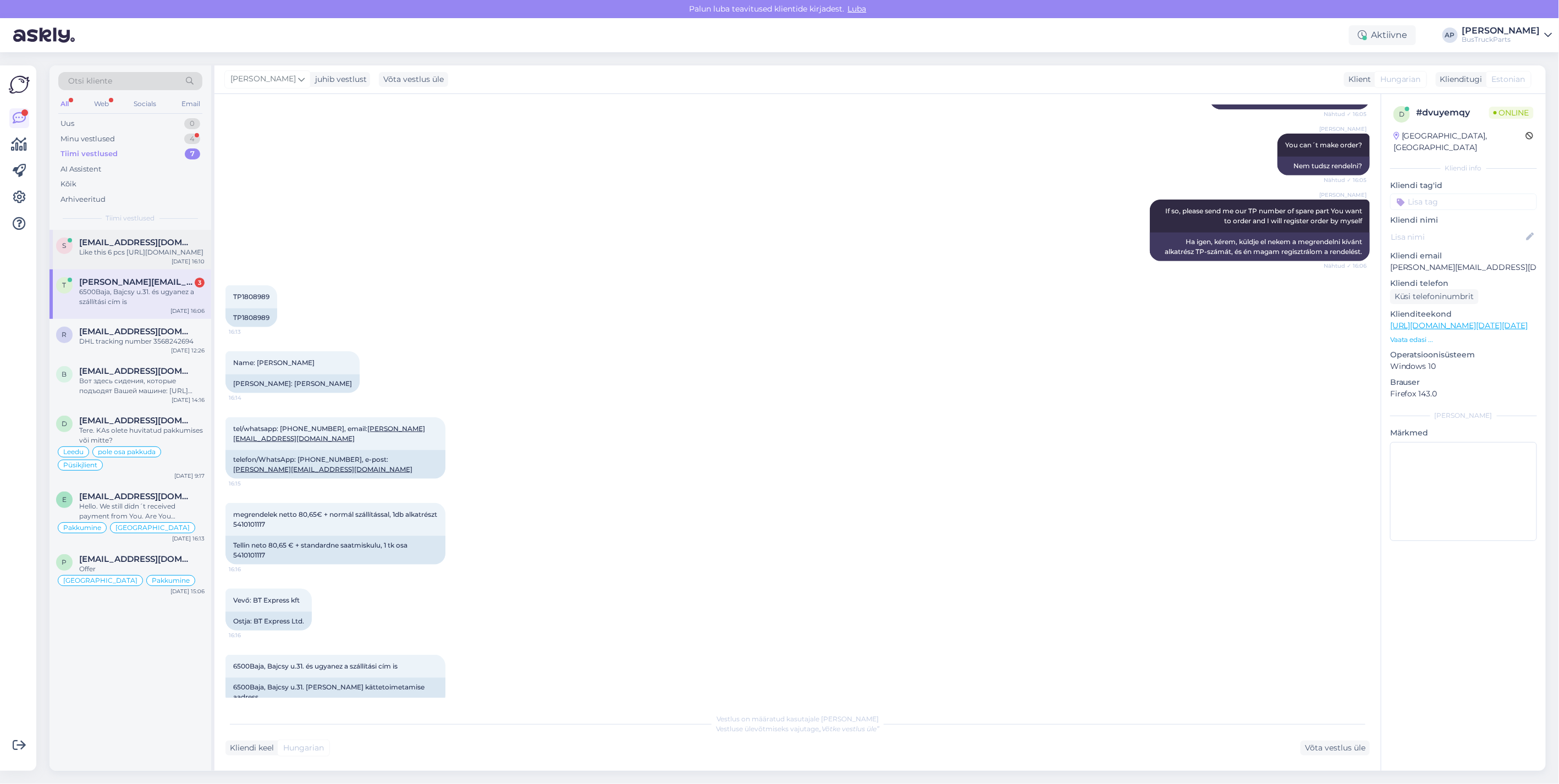
click at [107, 234] on div "s [EMAIL_ADDRESS][DOMAIN_NAME] Like this 6 pcs [URL][DOMAIN_NAME] [DATE] 16:10" at bounding box center [130, 249] width 162 height 39
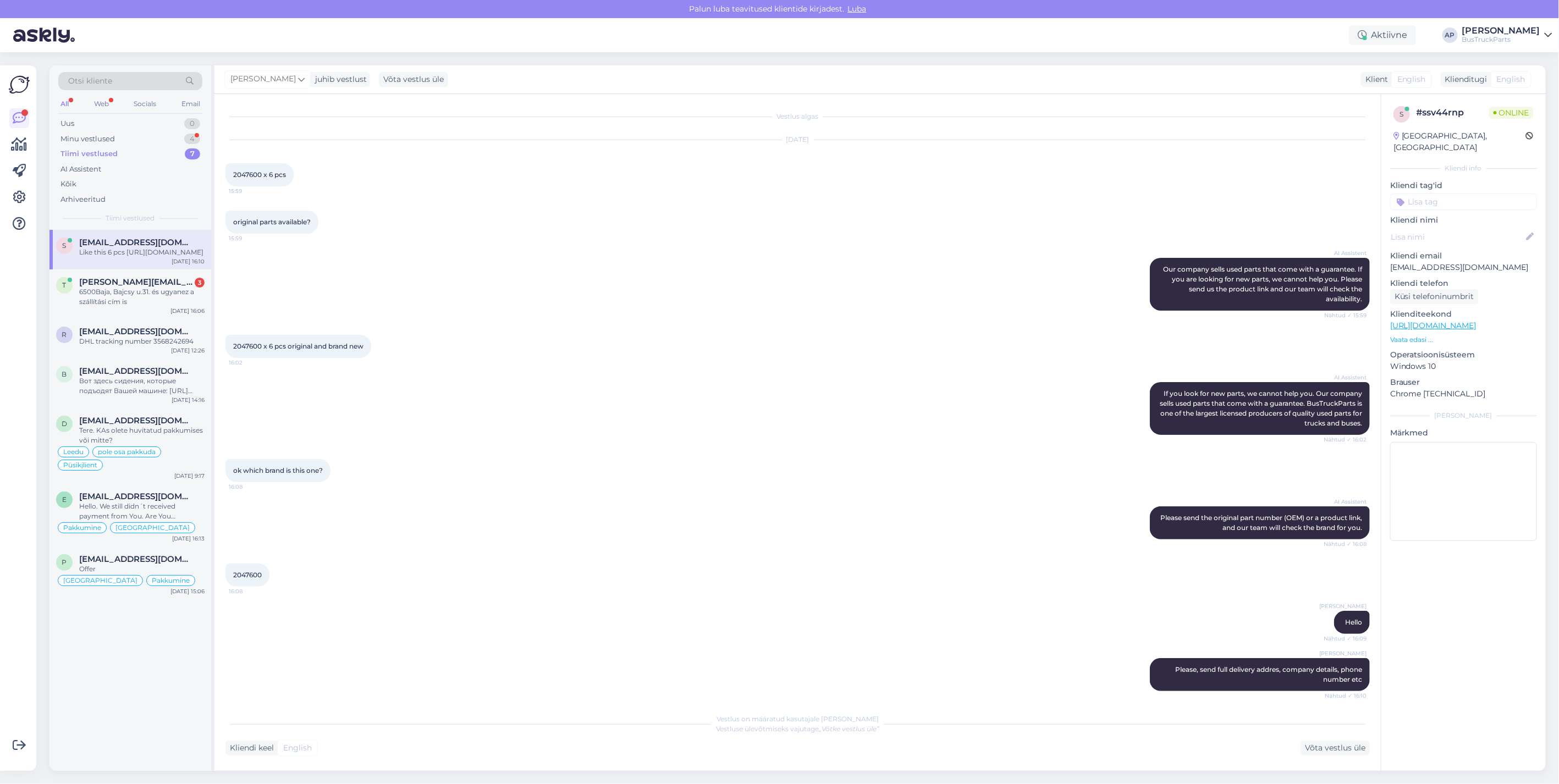
scroll to position [156, 0]
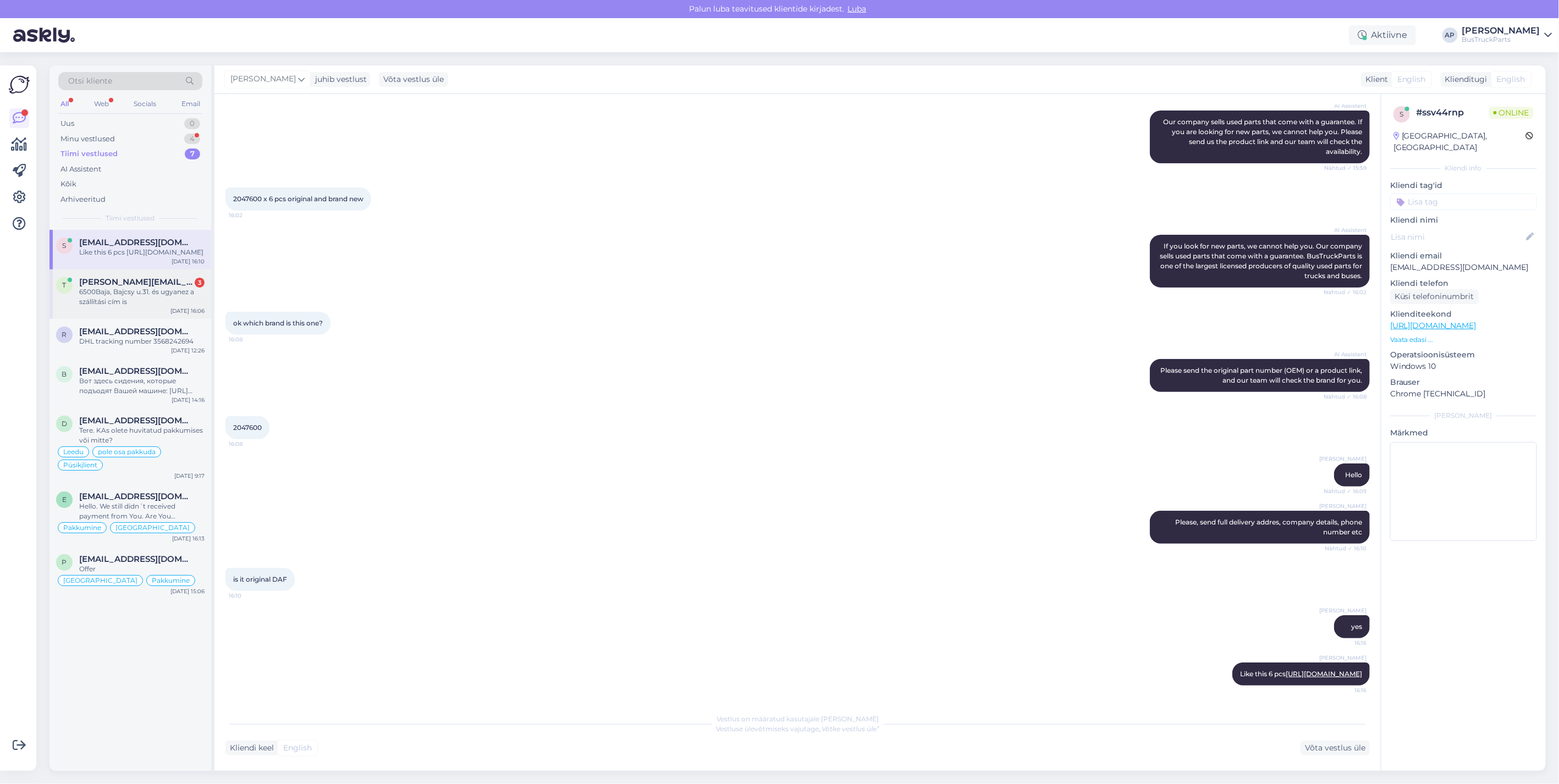
click at [102, 287] on span "[PERSON_NAME][EMAIL_ADDRESS][DOMAIN_NAME]" at bounding box center [136, 282] width 114 height 10
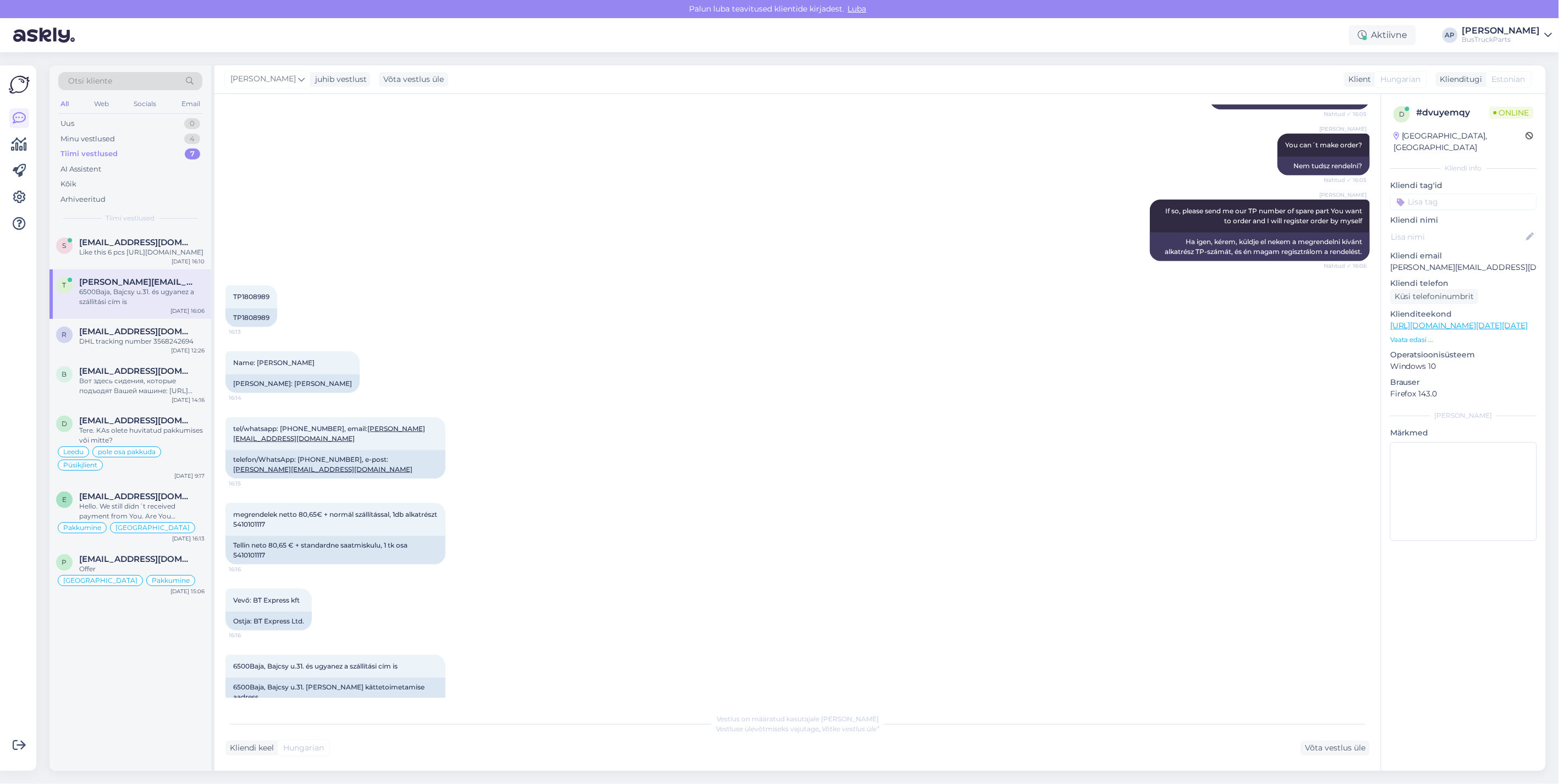
scroll to position [787, 0]
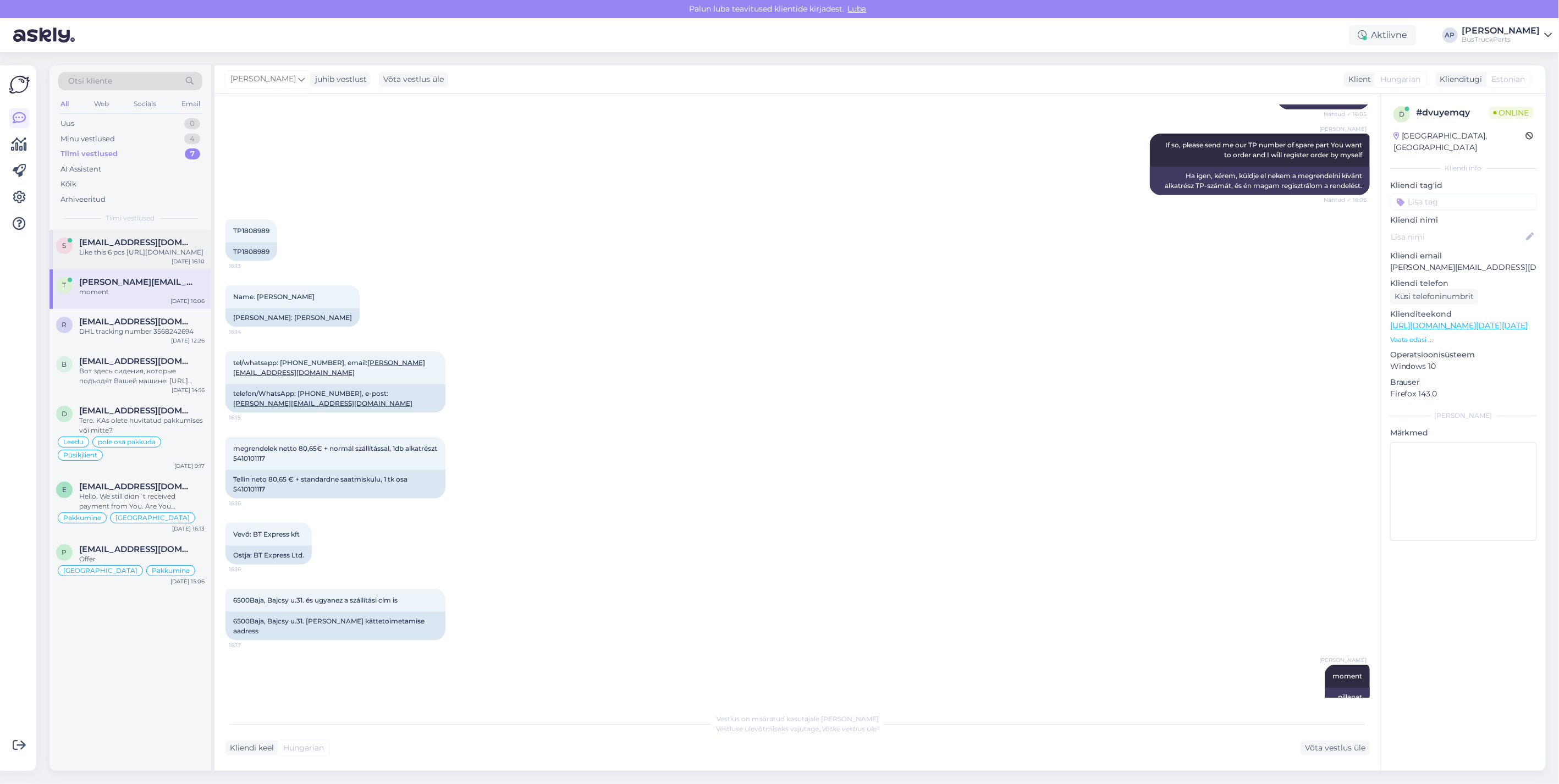
click at [126, 246] on span "[EMAIL_ADDRESS][DOMAIN_NAME]" at bounding box center [136, 243] width 114 height 10
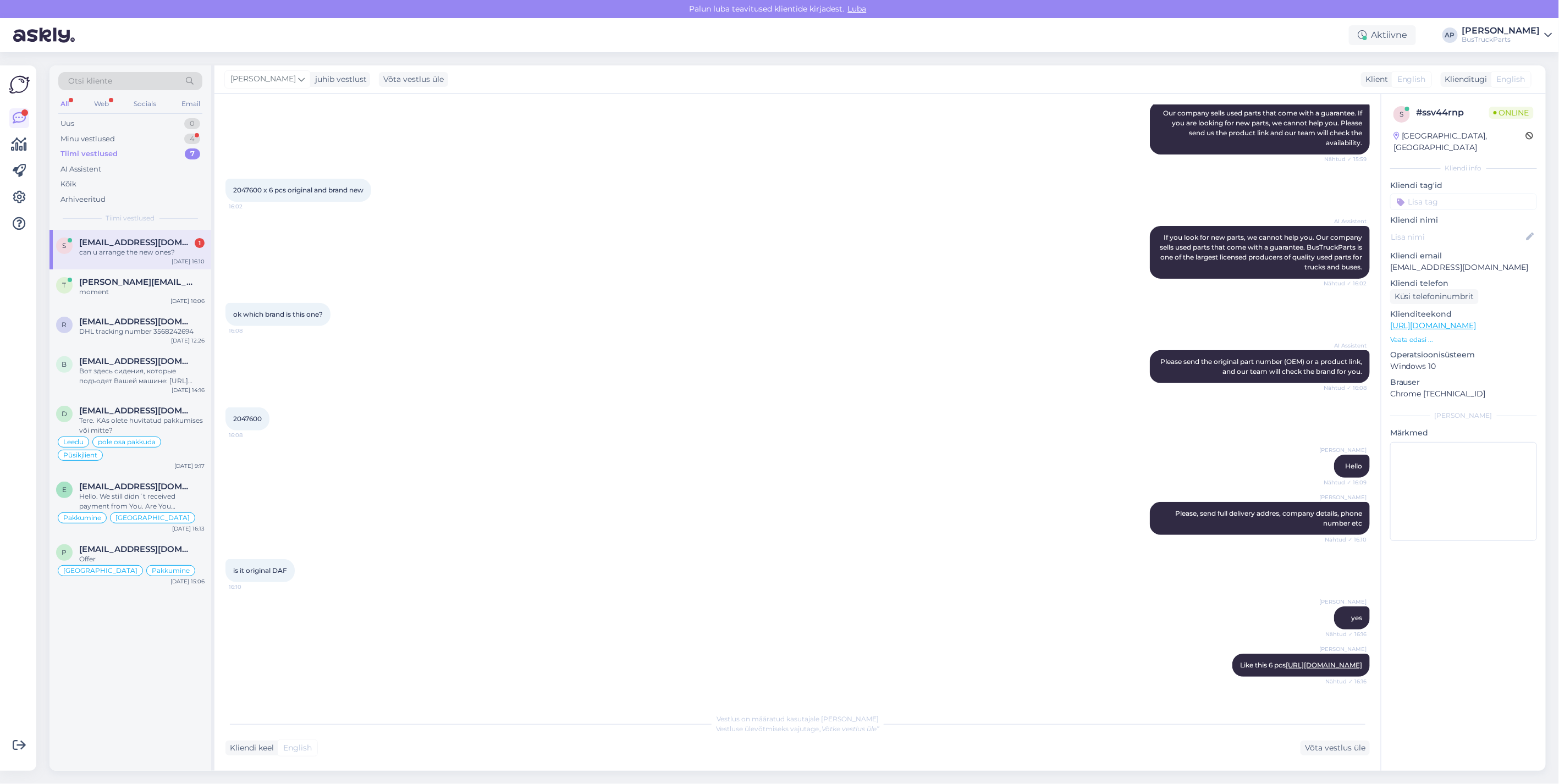
scroll to position [204, 0]
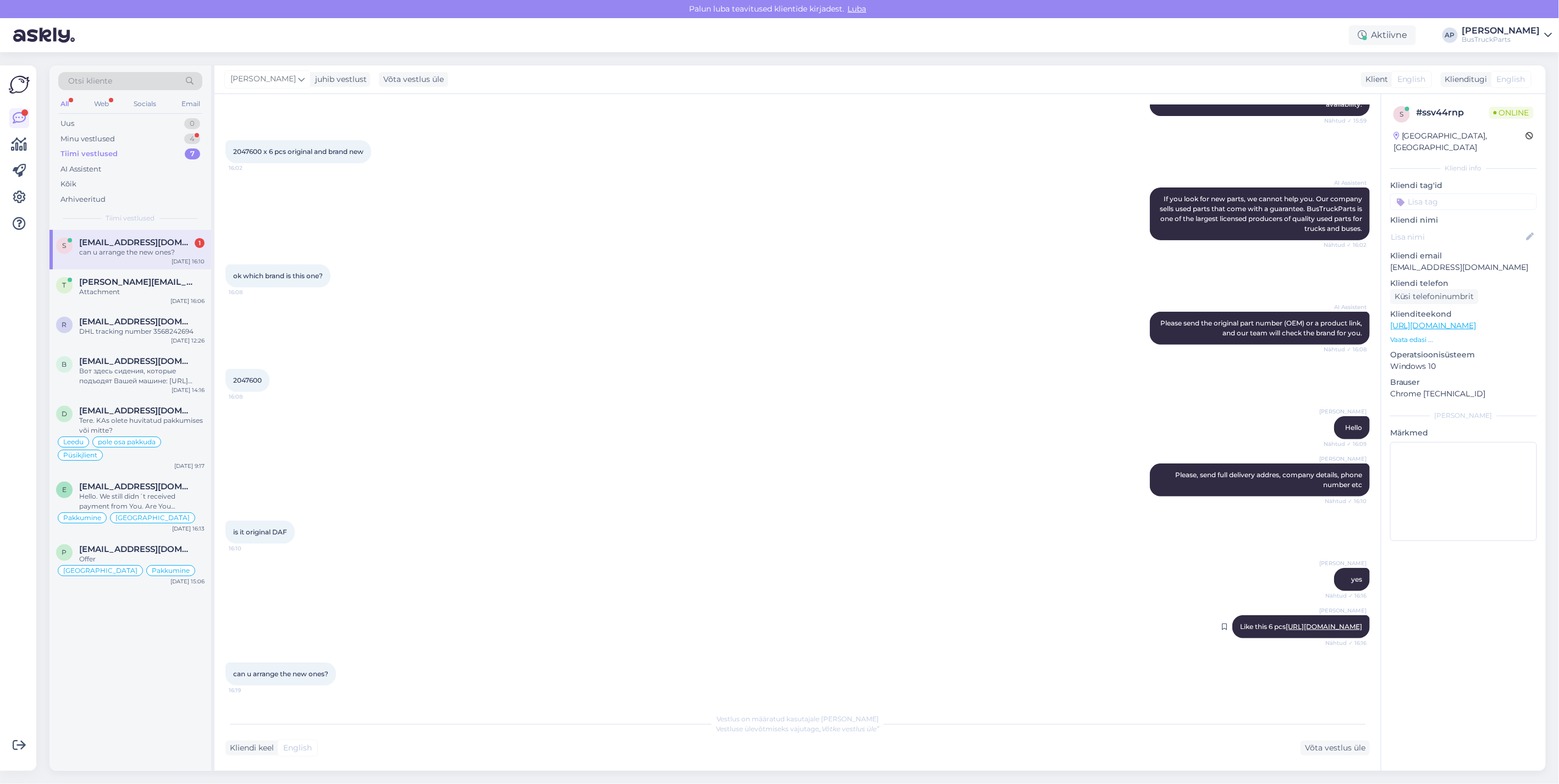
drag, startPoint x: 1288, startPoint y: 613, endPoint x: 1297, endPoint y: 613, distance: 9.0
click at [1288, 622] on link "[URL][DOMAIN_NAME]" at bounding box center [1324, 627] width 76 height 8
click at [111, 287] on div "Attachment" at bounding box center [142, 292] width 125 height 10
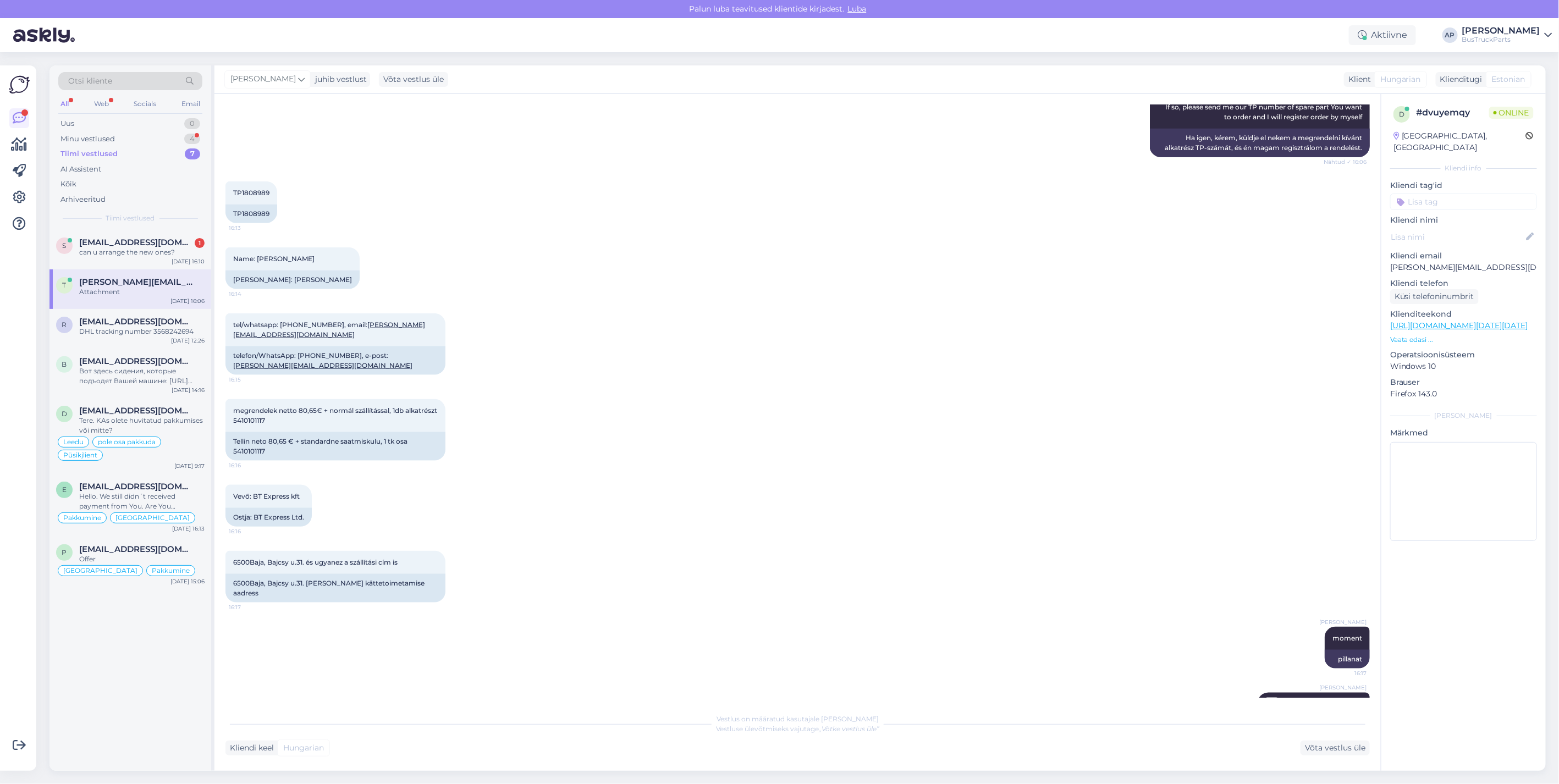
scroll to position [834, 0]
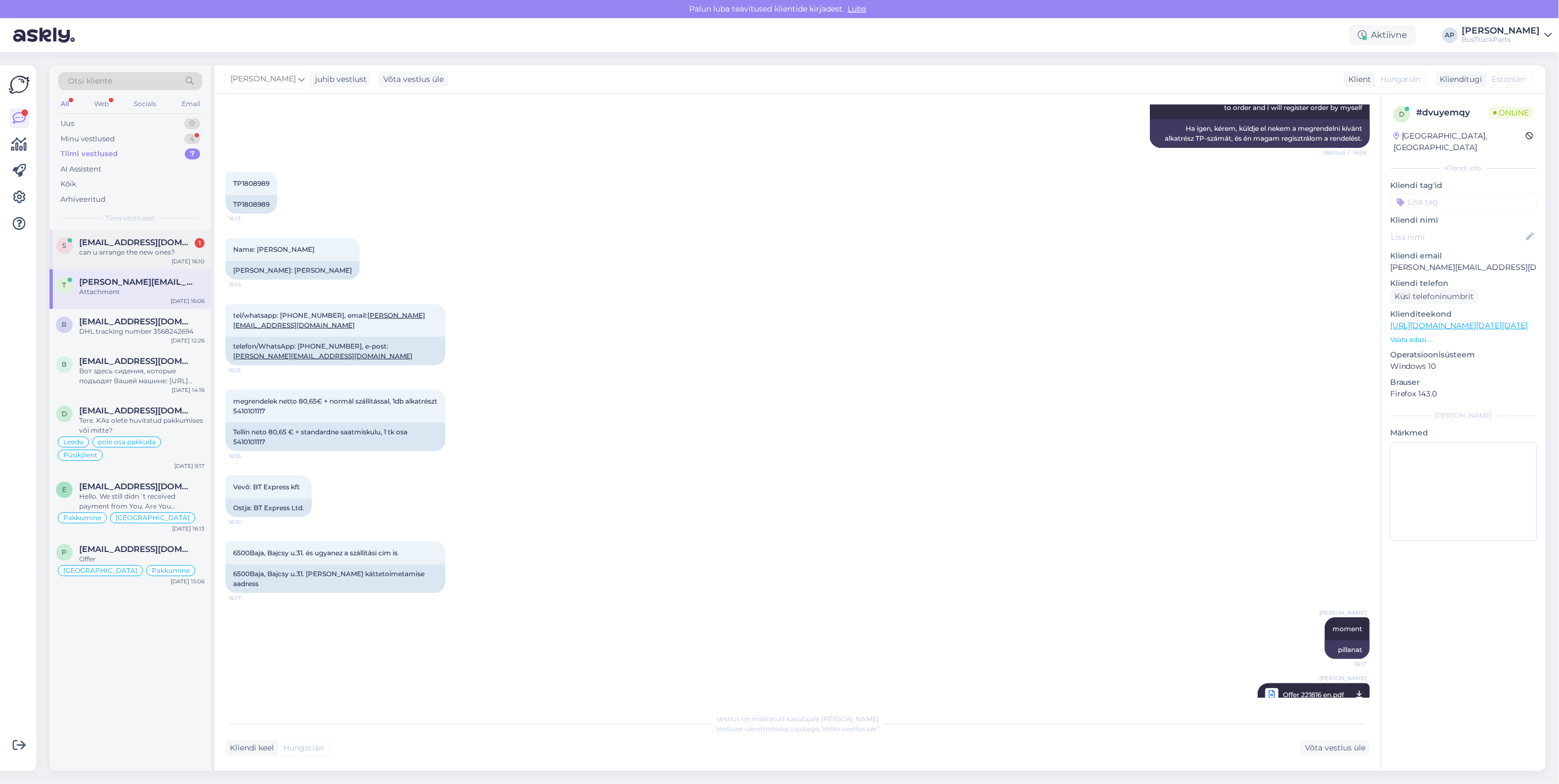
click at [111, 243] on span "[EMAIL_ADDRESS][DOMAIN_NAME]" at bounding box center [136, 243] width 114 height 10
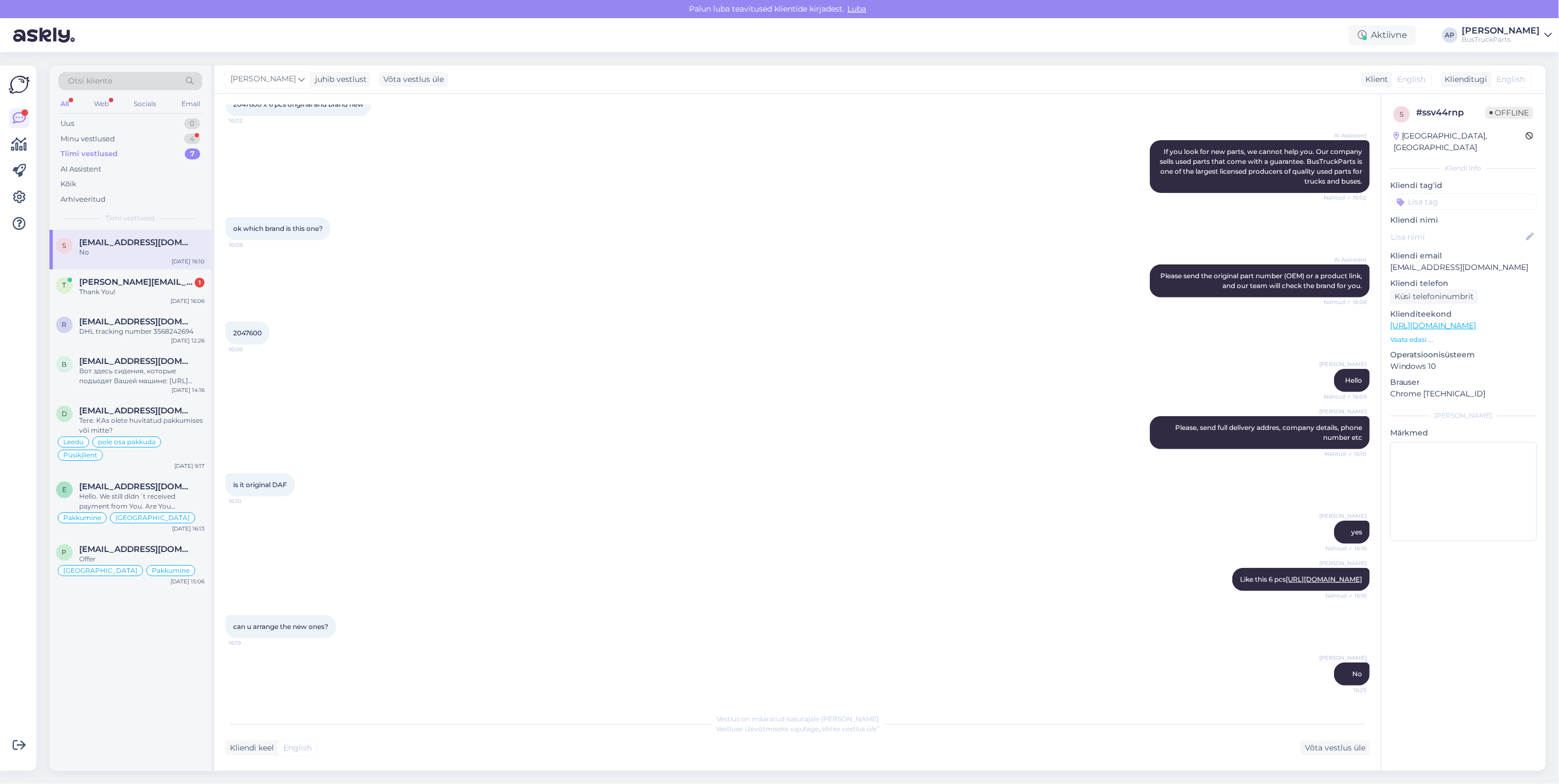
scroll to position [298, 0]
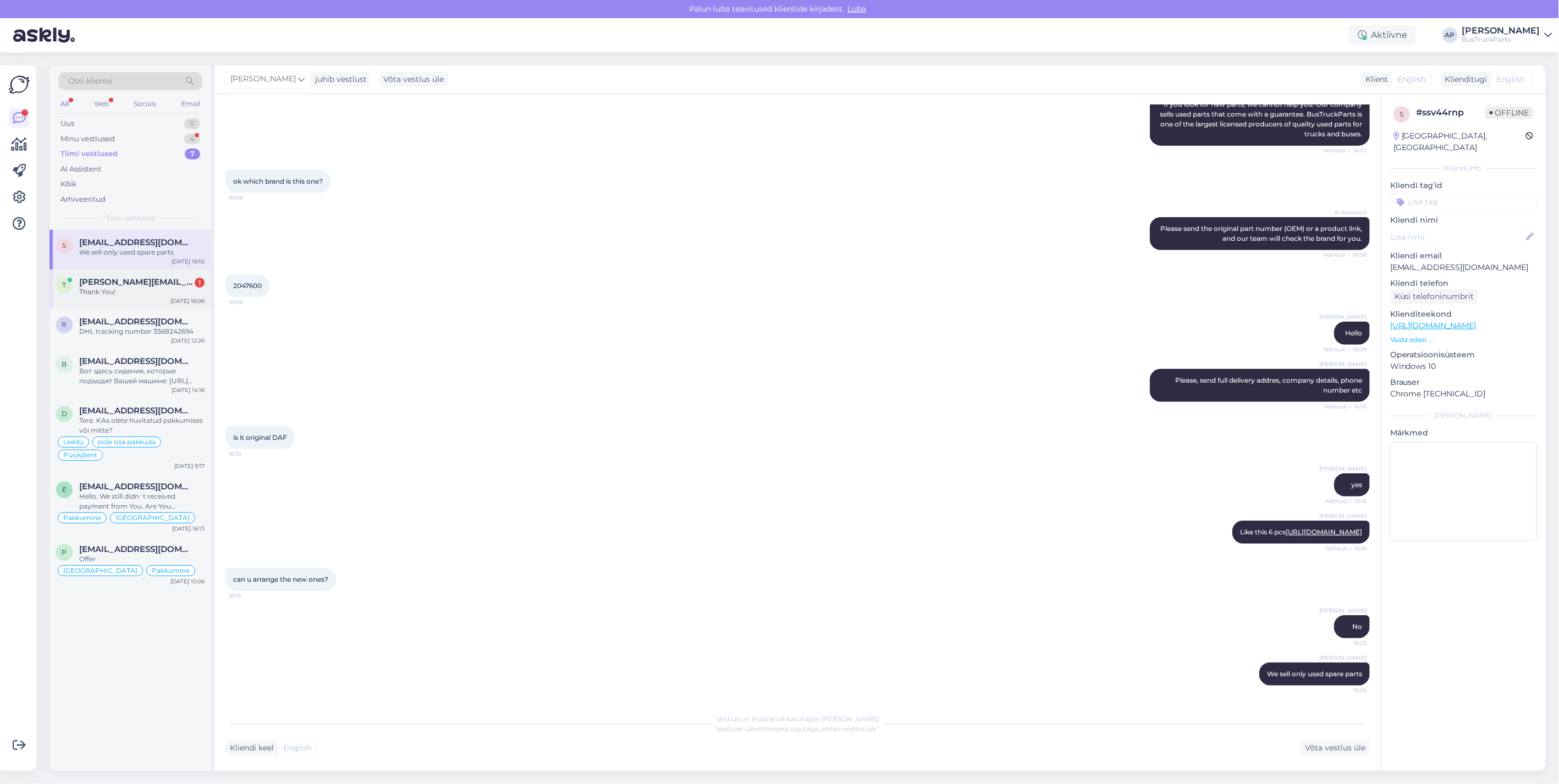
click at [135, 285] on span "[PERSON_NAME][EMAIL_ADDRESS][DOMAIN_NAME]" at bounding box center [136, 282] width 114 height 10
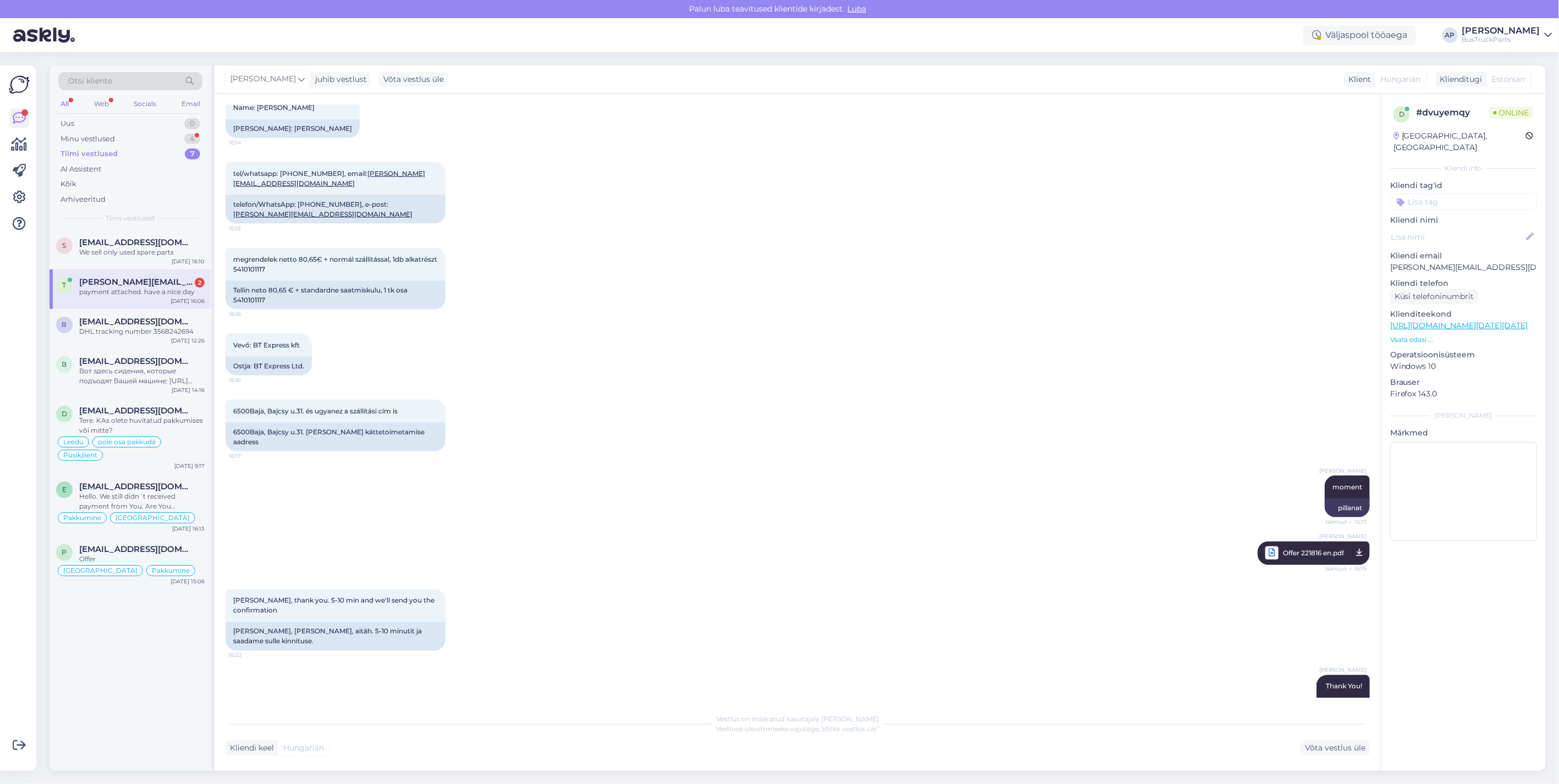
scroll to position [1090, 0]
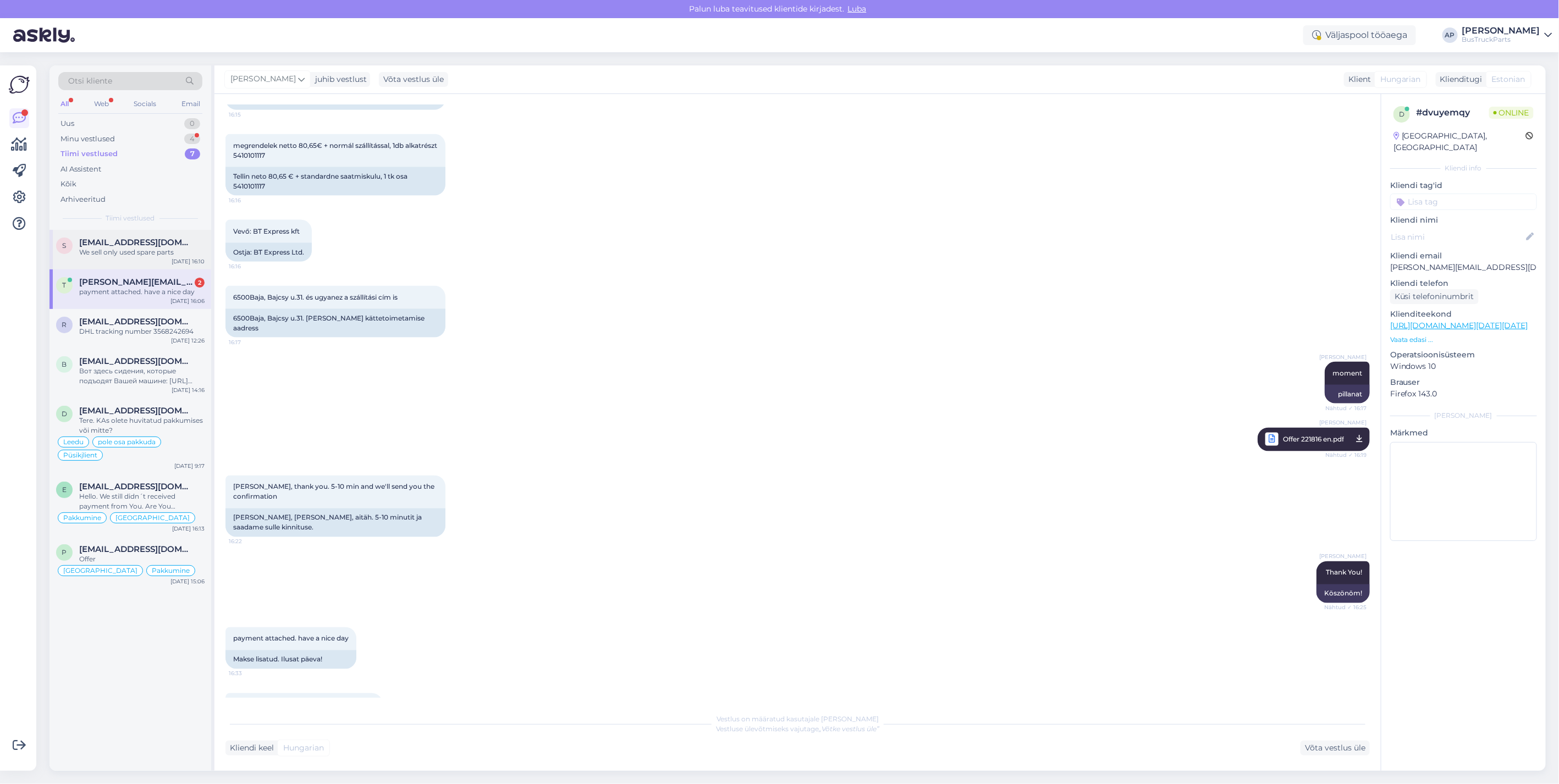
click at [134, 240] on span "[EMAIL_ADDRESS][DOMAIN_NAME]" at bounding box center [136, 243] width 114 height 10
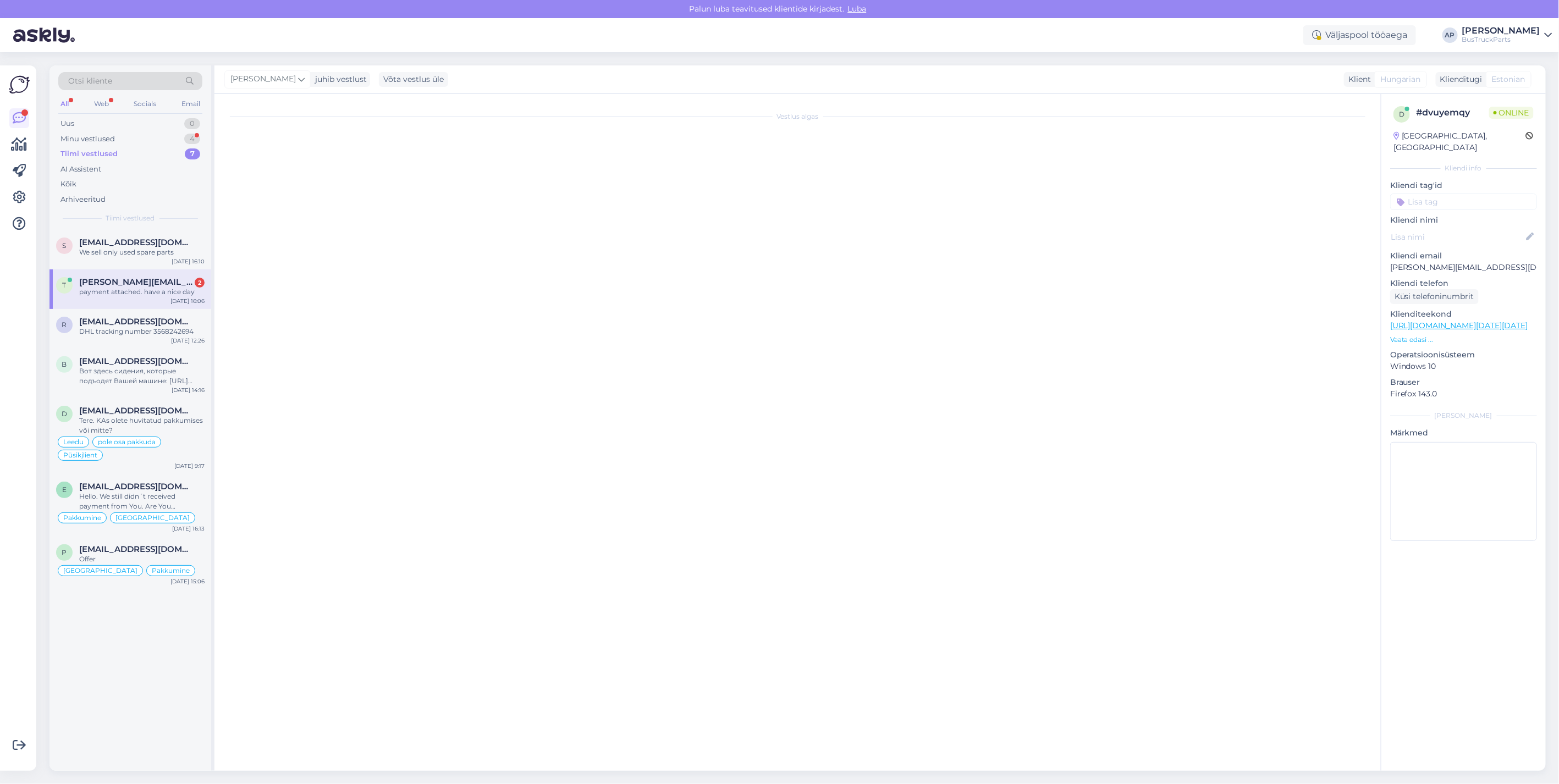
scroll to position [298, 0]
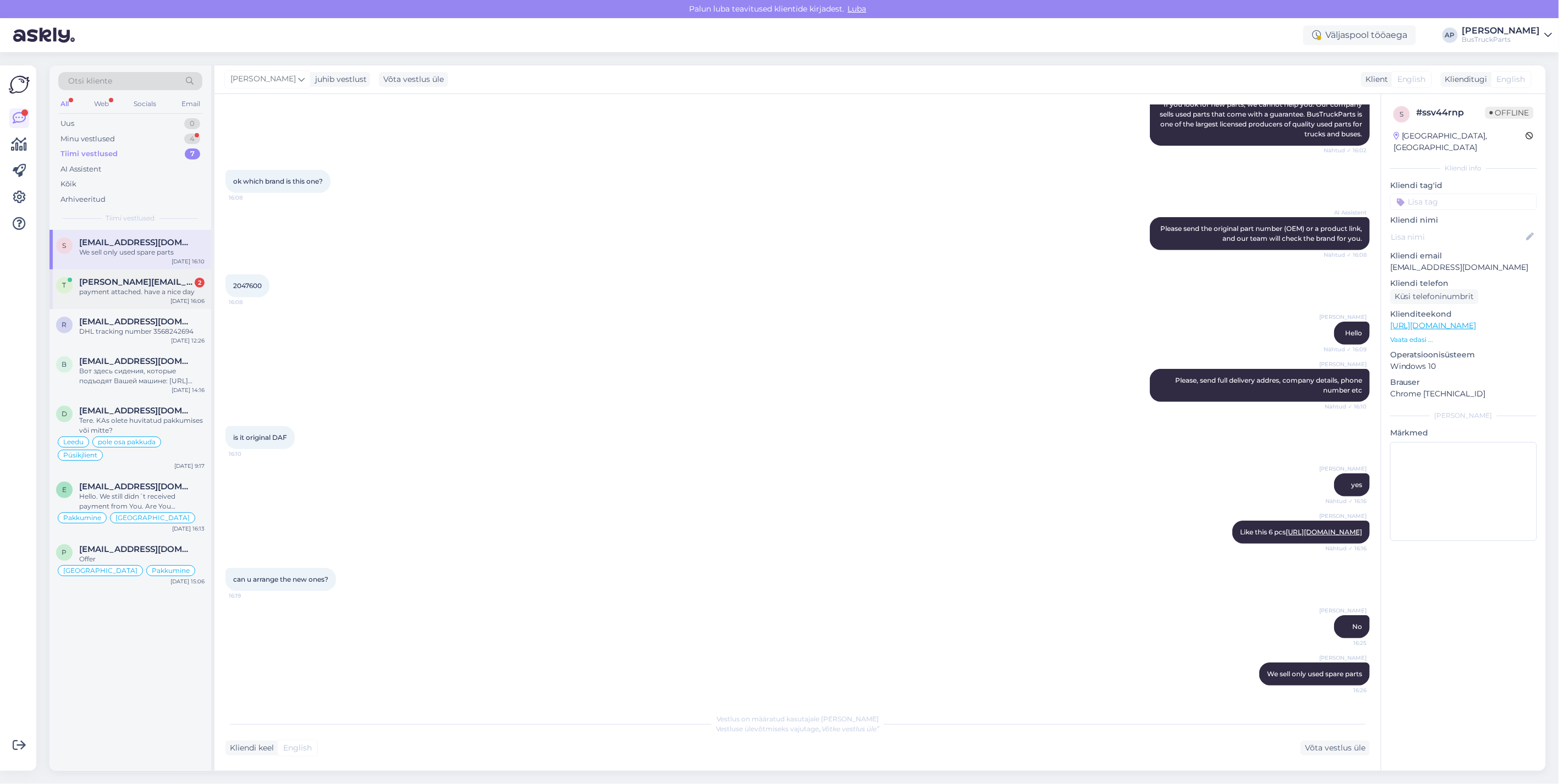
click at [116, 285] on span "[PERSON_NAME][EMAIL_ADDRESS][DOMAIN_NAME]" at bounding box center [136, 282] width 114 height 10
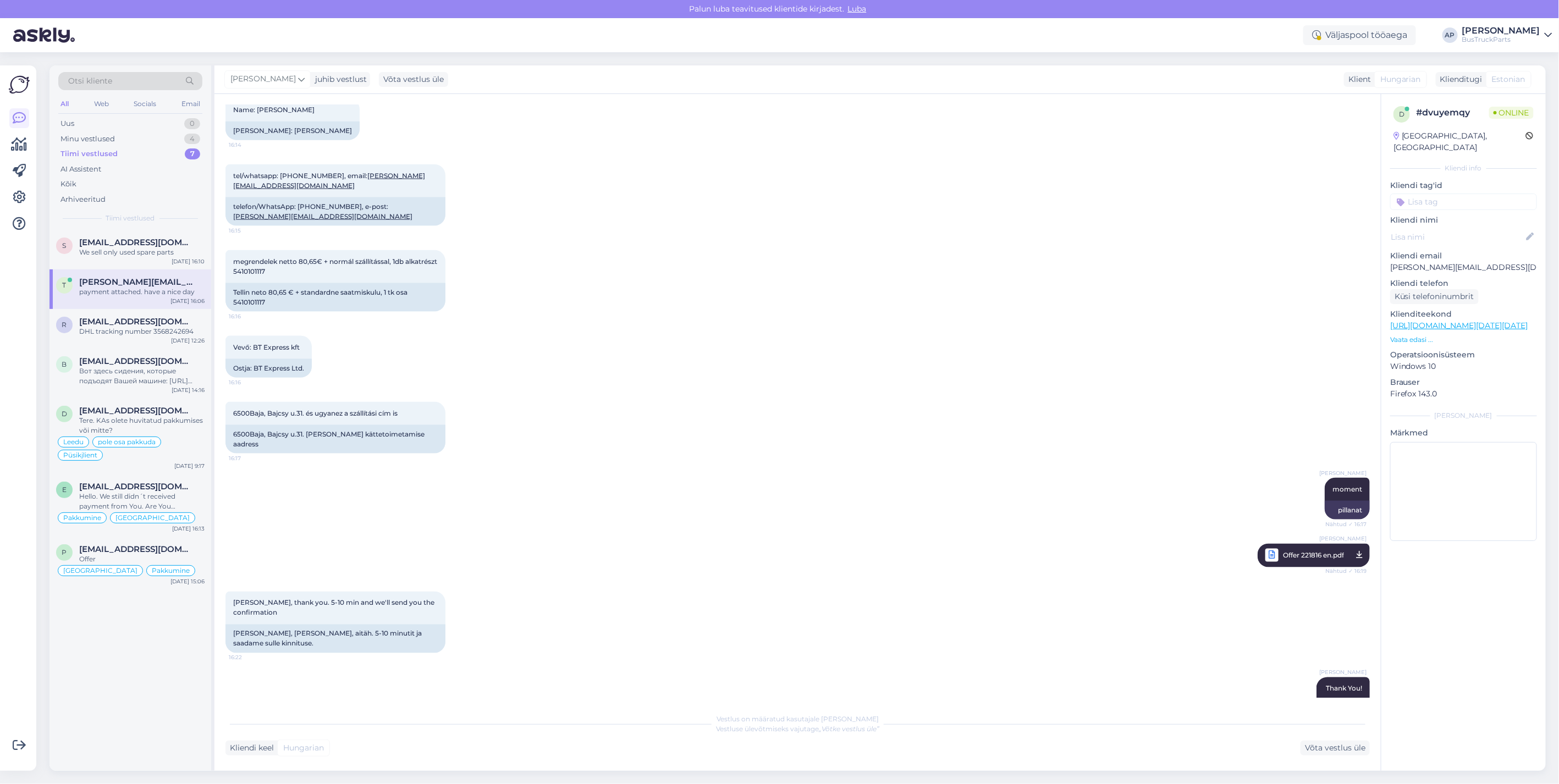
scroll to position [1090, 0]
